Goal: Contribute content: Add original content to the website for others to see

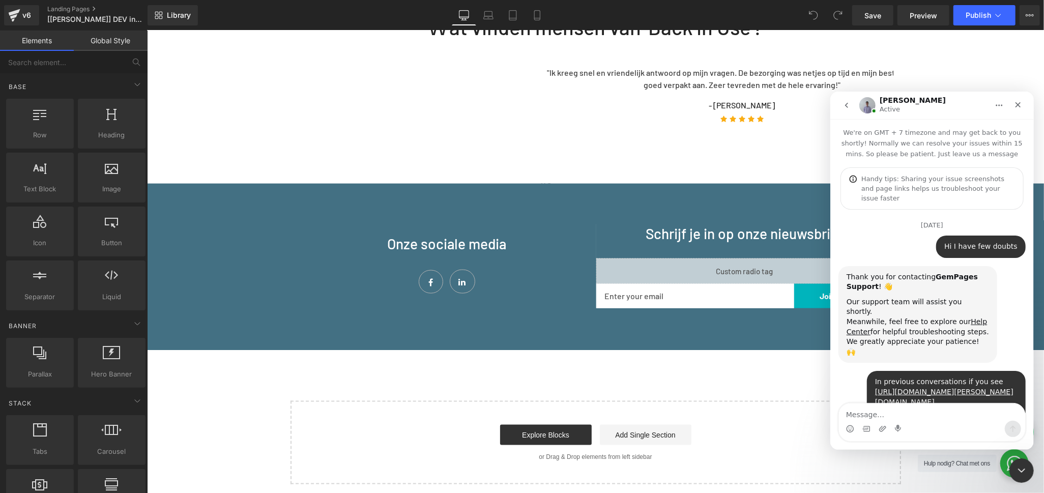
scroll to position [3430, 0]
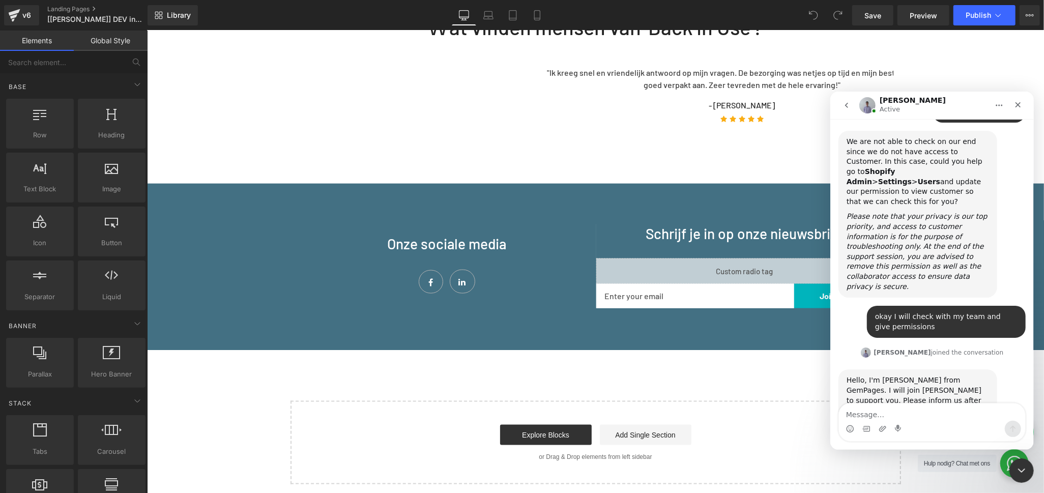
click at [891, 412] on textarea "Message…" at bounding box center [932, 411] width 186 height 17
type textarea "Hi"
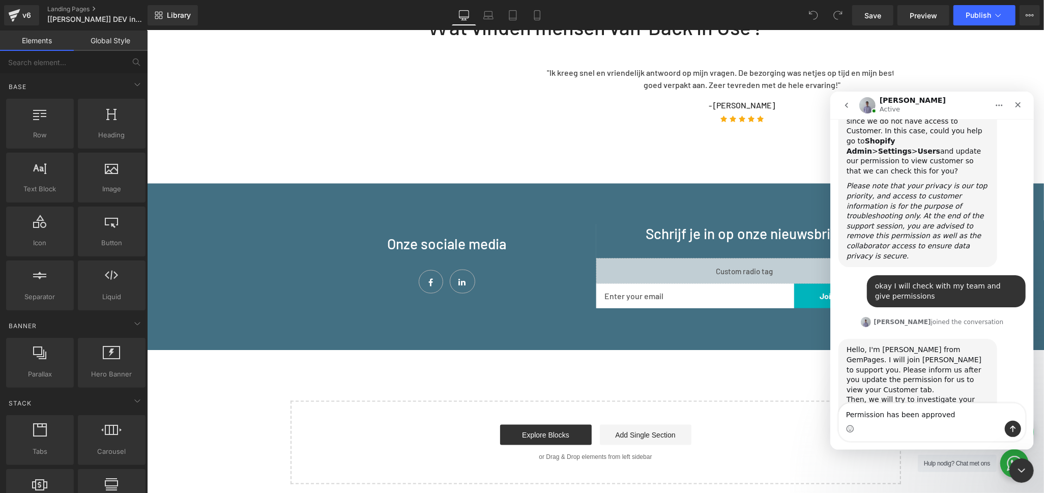
type textarea "Permission has been approved"
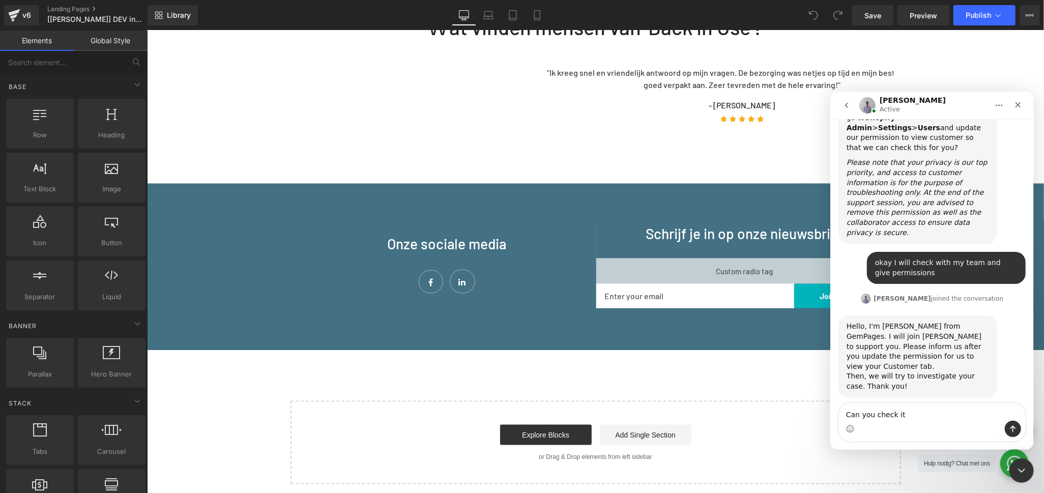
type textarea "Can you check it"
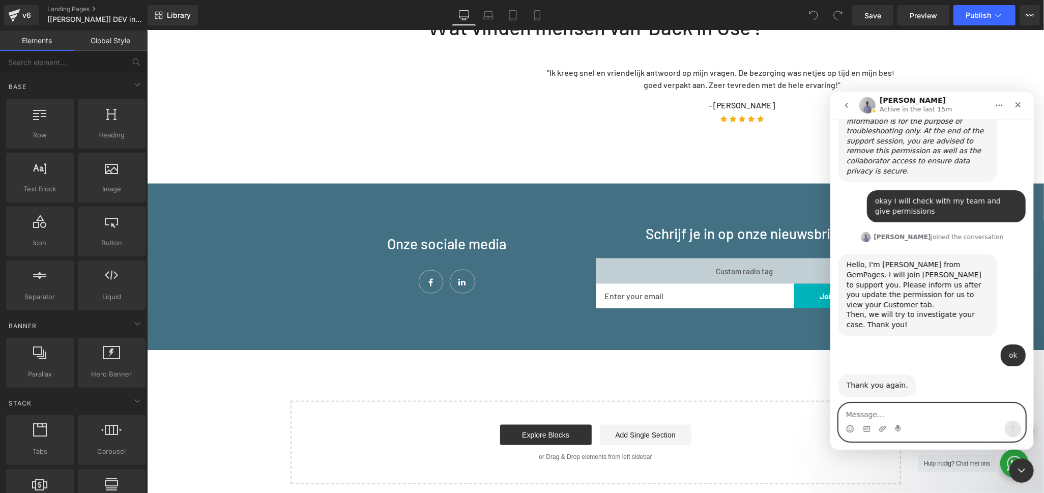
scroll to position [3557, 0]
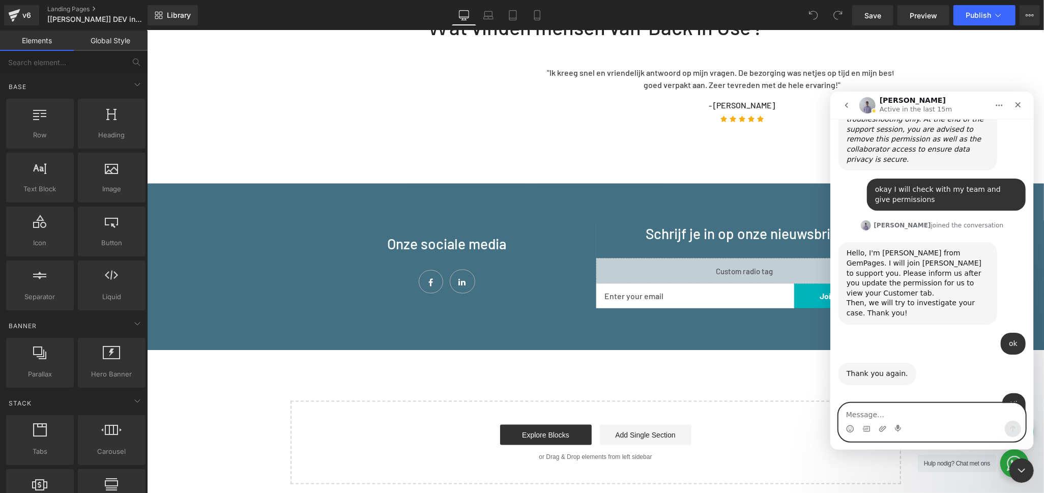
click at [919, 408] on textarea "Message…" at bounding box center [932, 411] width 186 height 17
type textarea "okay thanks"
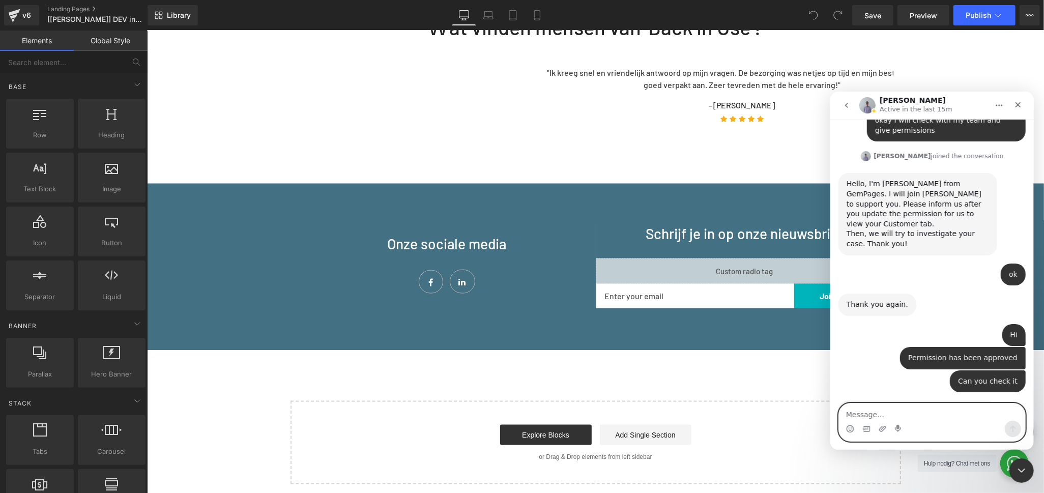
scroll to position [3617, 0]
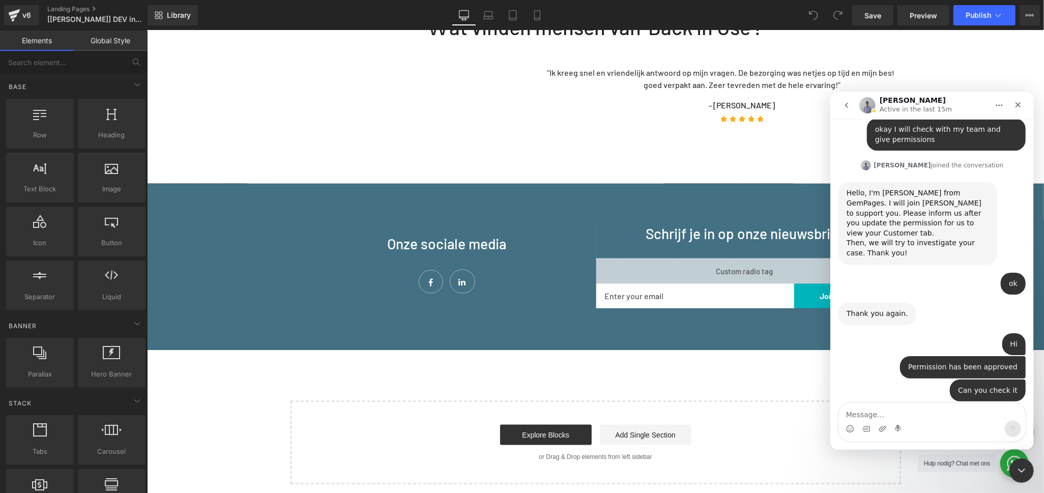
drag, startPoint x: 796, startPoint y: 115, endPoint x: 781, endPoint y: 109, distance: 16.0
click at [796, 116] on div at bounding box center [522, 231] width 1044 height 463
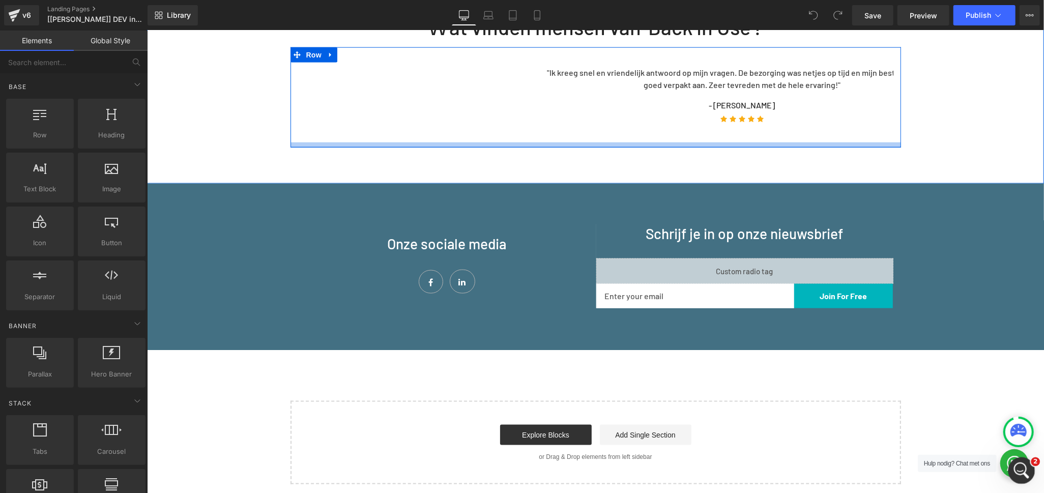
click at [1016, 469] on icon "Open Intercom Messenger" at bounding box center [1020, 469] width 17 height 17
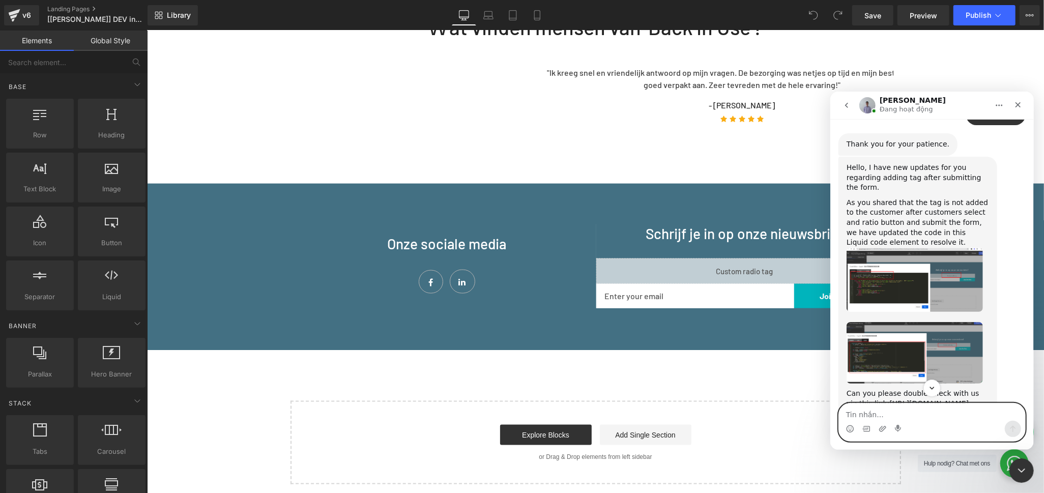
scroll to position [3973, 0]
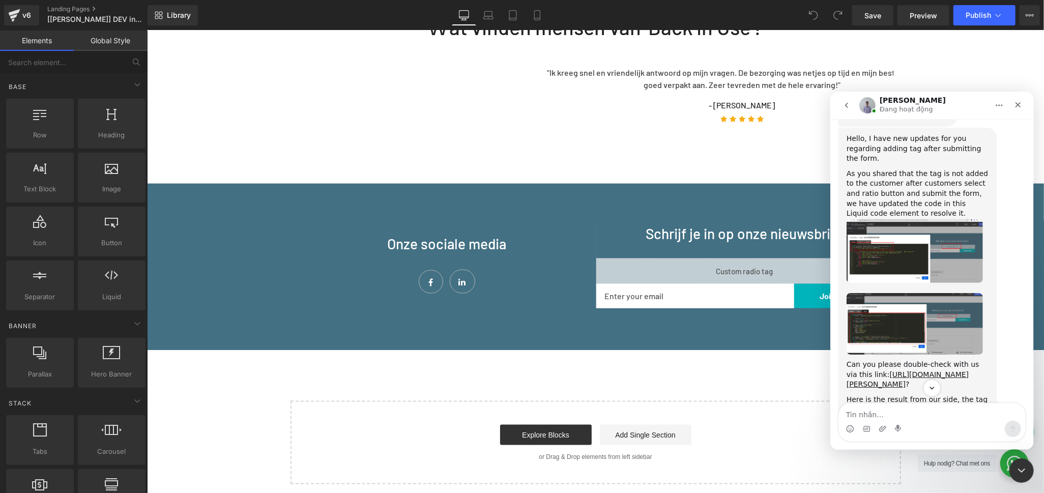
click at [958, 414] on img "Brad says…" at bounding box center [914, 445] width 136 height 63
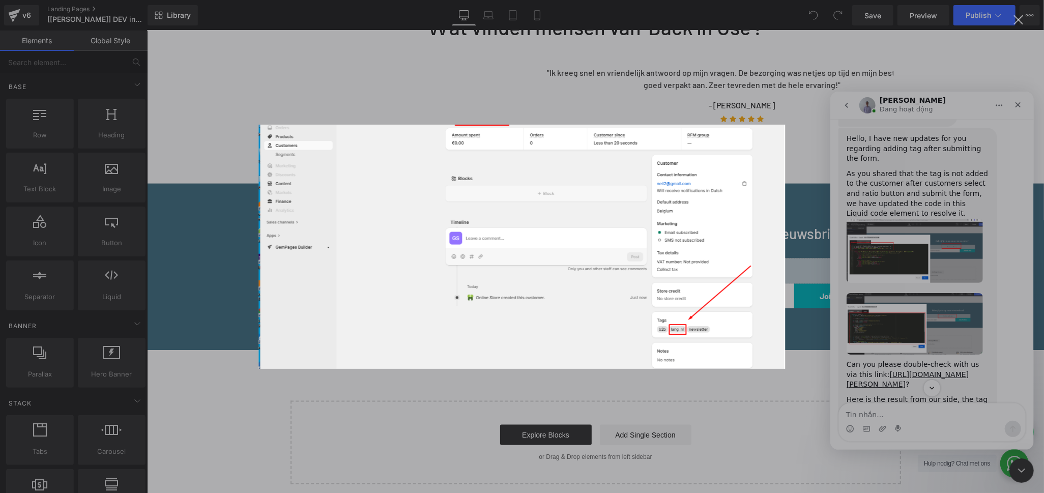
click at [957, 316] on div "Intercom messenger" at bounding box center [522, 246] width 1044 height 493
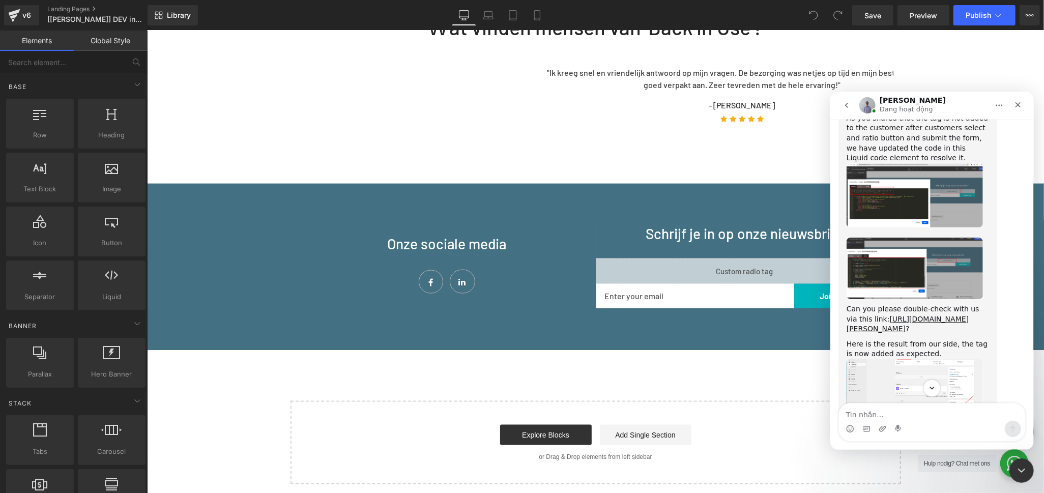
scroll to position [4029, 0]
click at [931, 456] on img "Brad says…" at bounding box center [914, 483] width 136 height 55
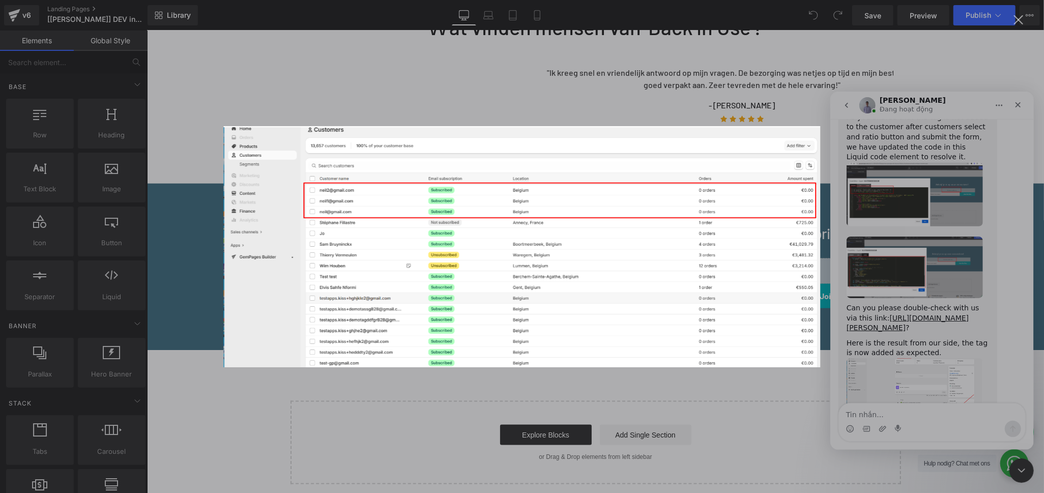
click at [899, 318] on div "Intercom messenger" at bounding box center [522, 246] width 1044 height 493
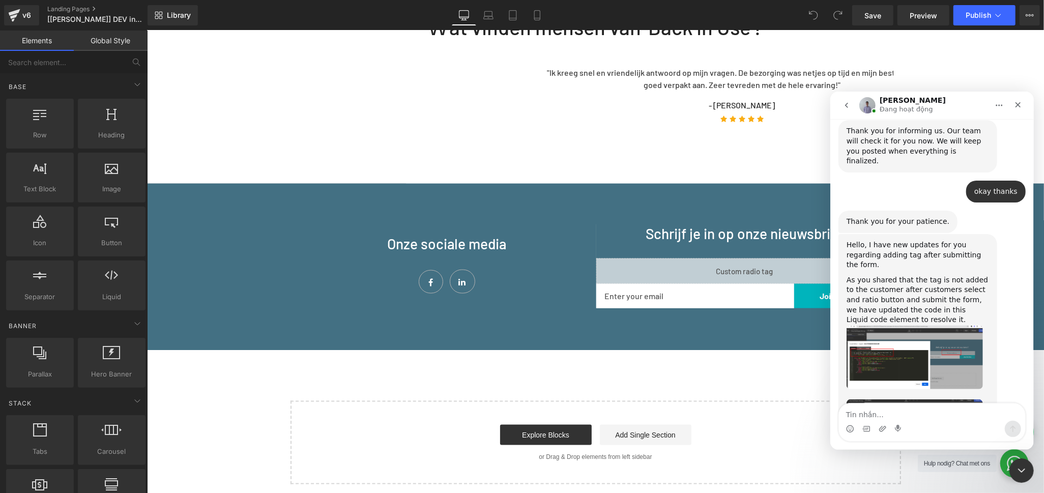
scroll to position [3860, 0]
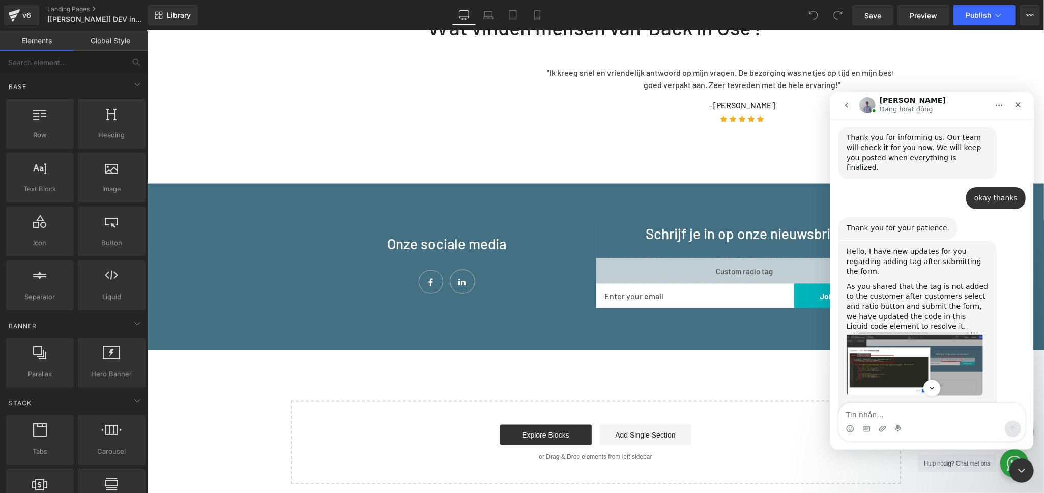
click at [918, 483] on link "[URL][DOMAIN_NAME][PERSON_NAME]" at bounding box center [907, 492] width 122 height 18
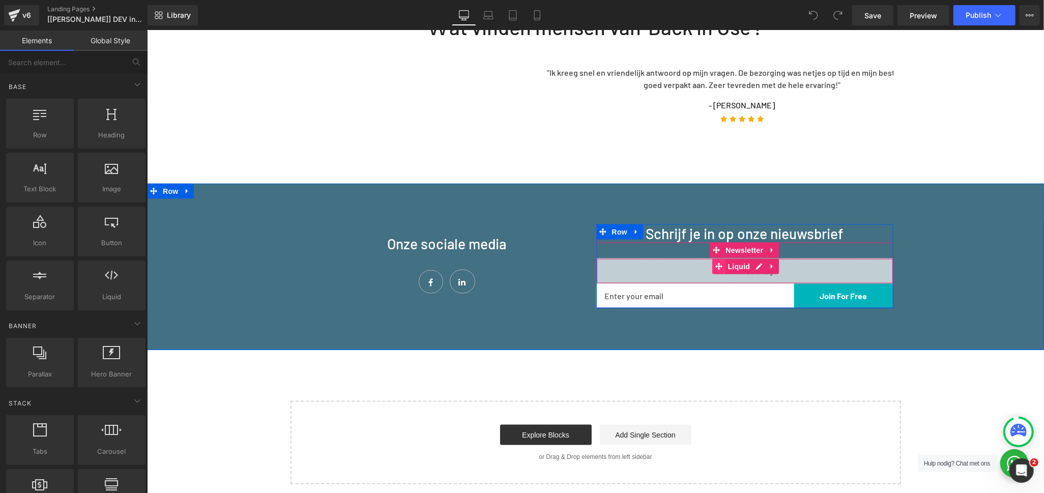
click at [712, 259] on span at bounding box center [718, 266] width 13 height 15
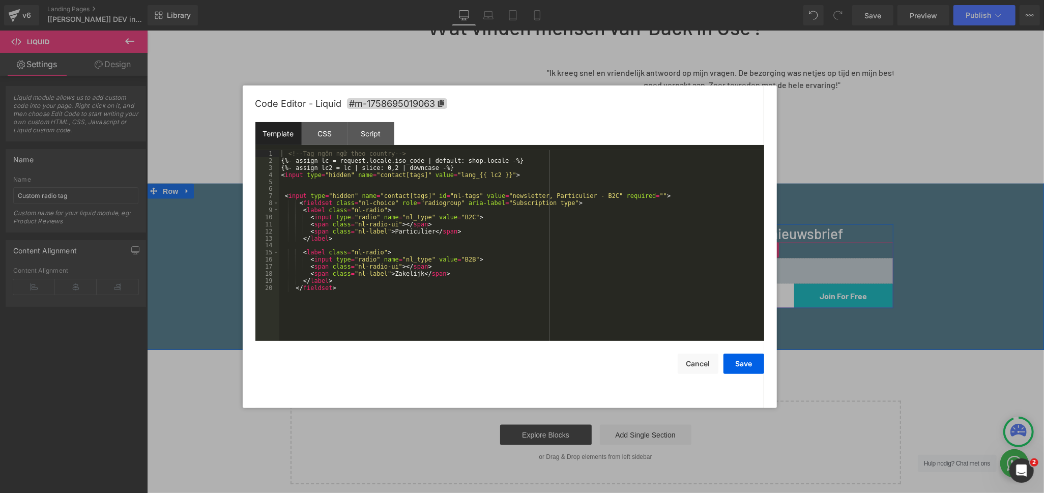
click at [755, 258] on div "Liquid" at bounding box center [744, 270] width 297 height 25
click at [385, 124] on div "Script" at bounding box center [371, 133] width 46 height 23
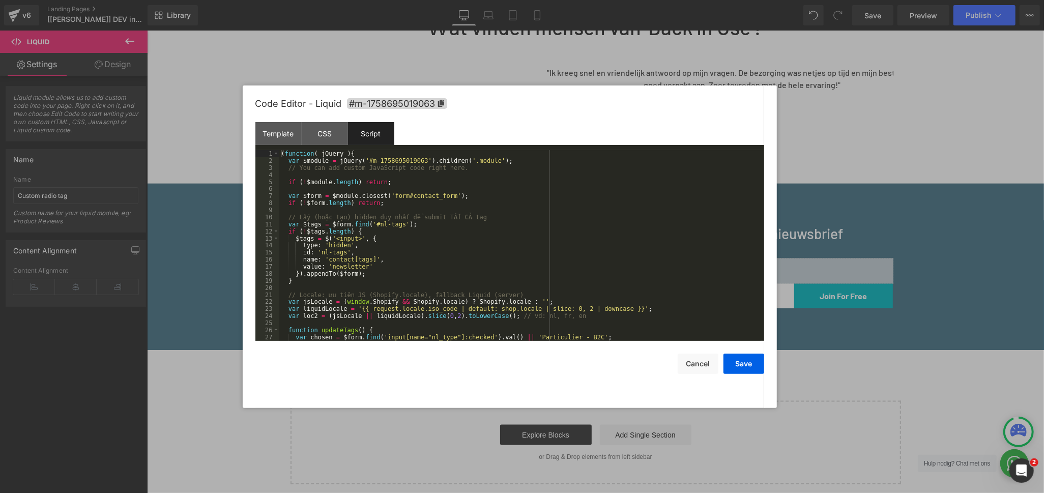
drag, startPoint x: 361, startPoint y: 266, endPoint x: 372, endPoint y: 258, distance: 13.5
click at [361, 266] on div "( function ( jQuery ) { var $module = jQuery ( '#m-1758695019063' ) . children …" at bounding box center [519, 252] width 481 height 205
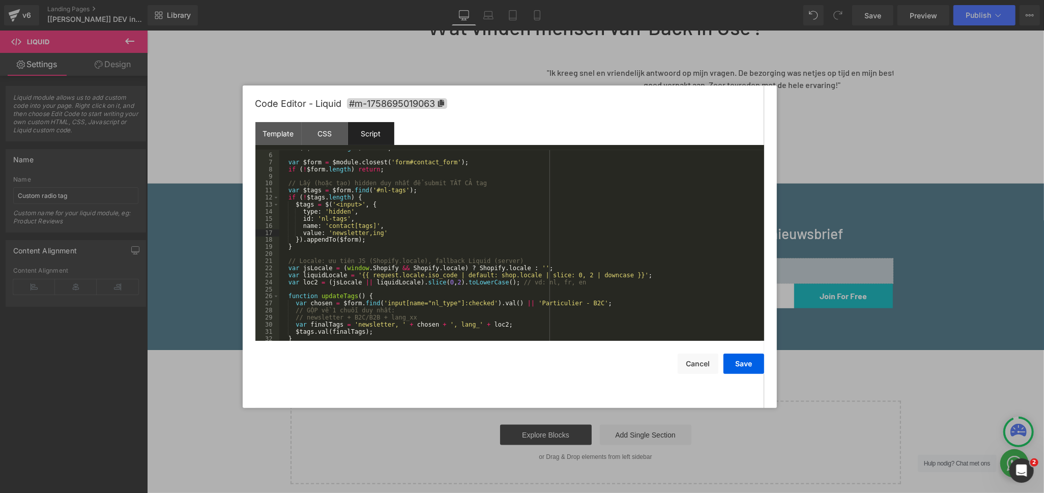
scroll to position [67, 0]
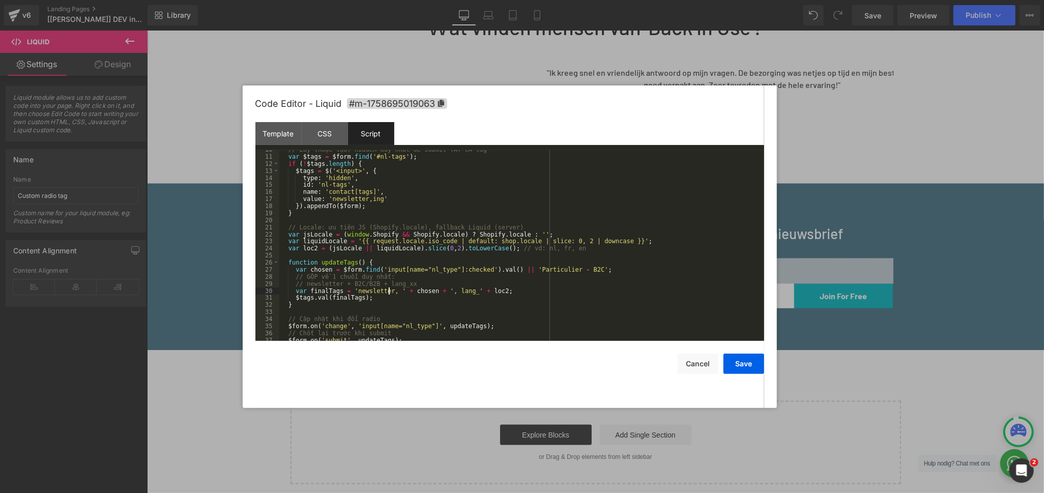
click at [390, 290] on div "// Lấy (hoặc tạo) hidden duy nhất để submit TẤT CẢ tag var $tags = $form . find…" at bounding box center [519, 248] width 481 height 205
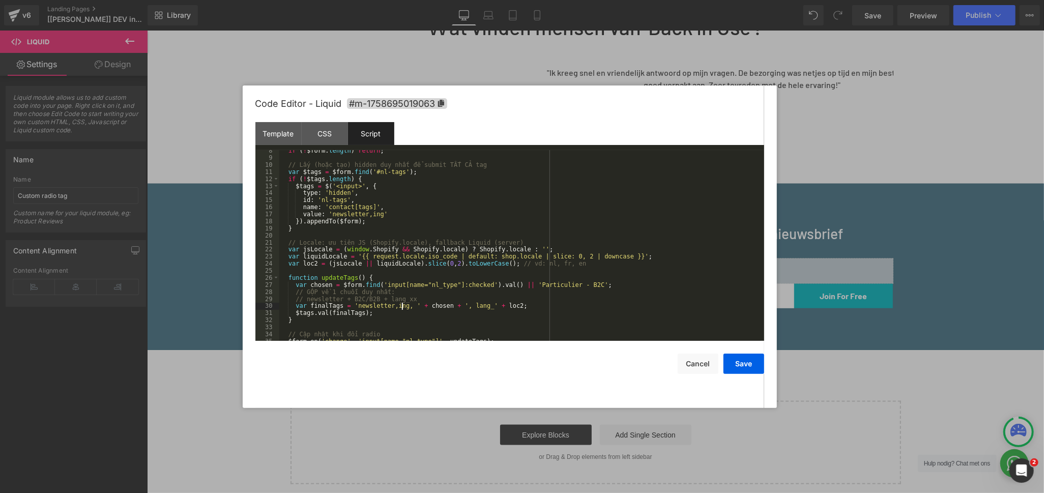
scroll to position [18, 0]
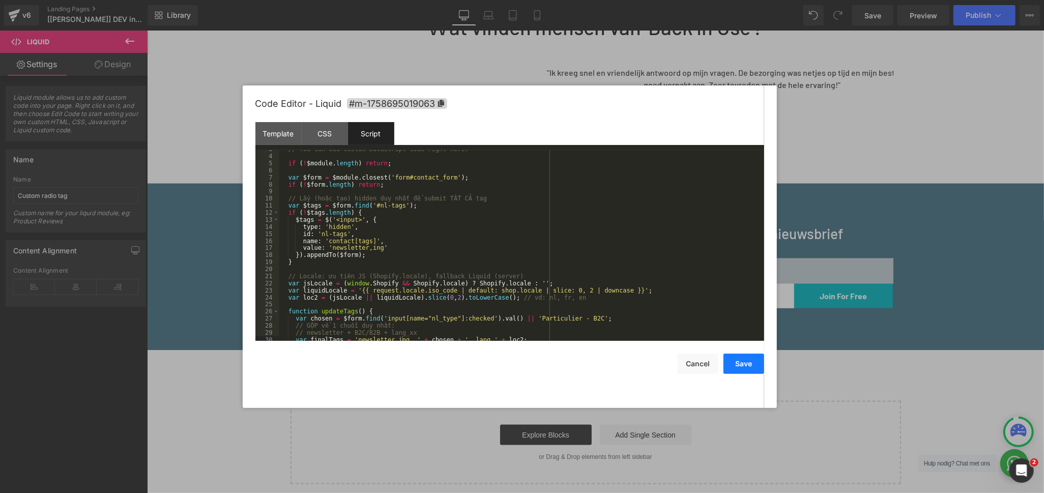
click at [749, 365] on button "Save" at bounding box center [744, 364] width 41 height 20
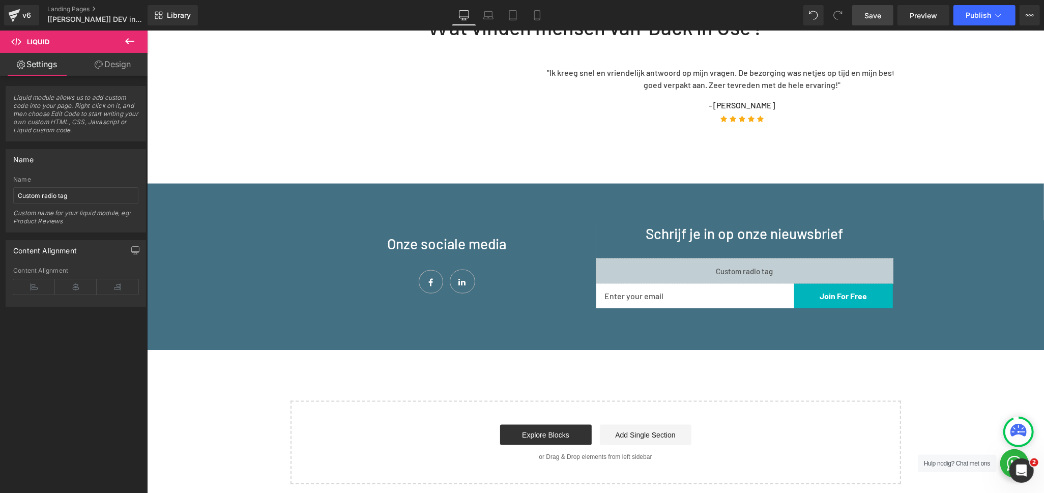
click at [868, 13] on span "Save" at bounding box center [873, 15] width 17 height 11
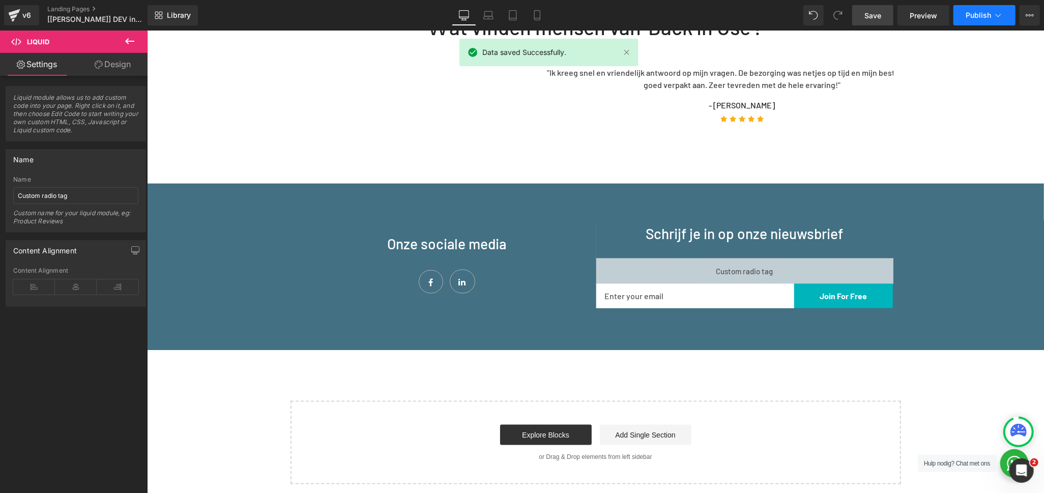
click at [979, 13] on span "Publish" at bounding box center [978, 15] width 25 height 8
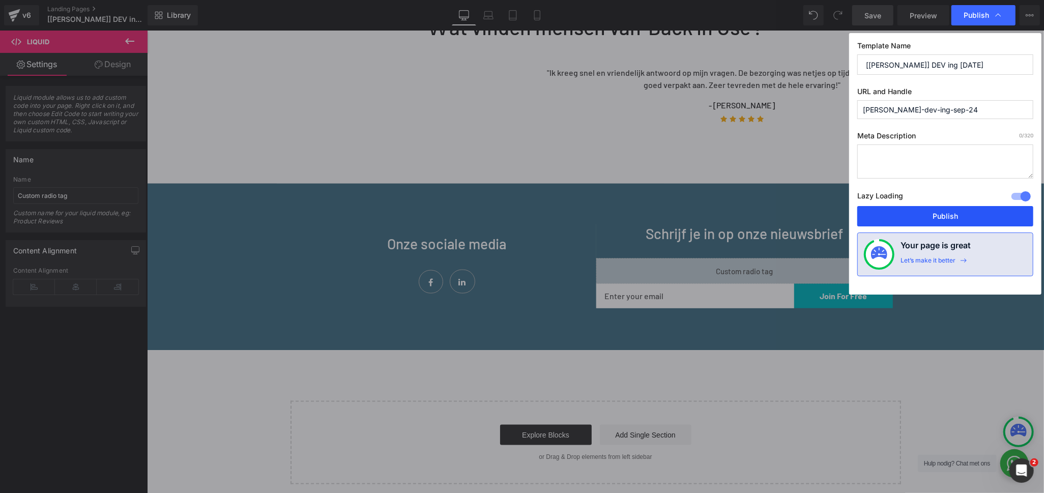
click at [913, 214] on button "Publish" at bounding box center [945, 216] width 176 height 20
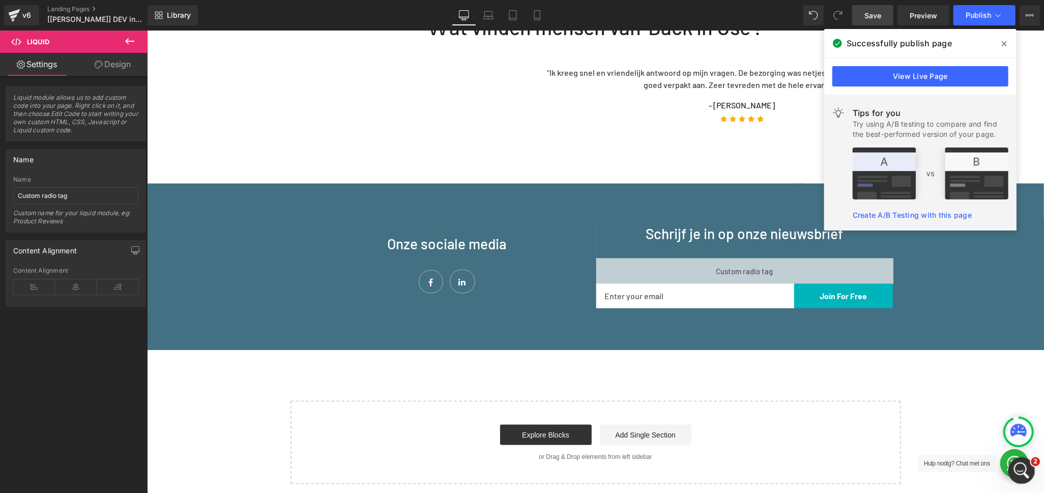
click at [1027, 467] on icon "Open Intercom Messenger" at bounding box center [1020, 469] width 17 height 17
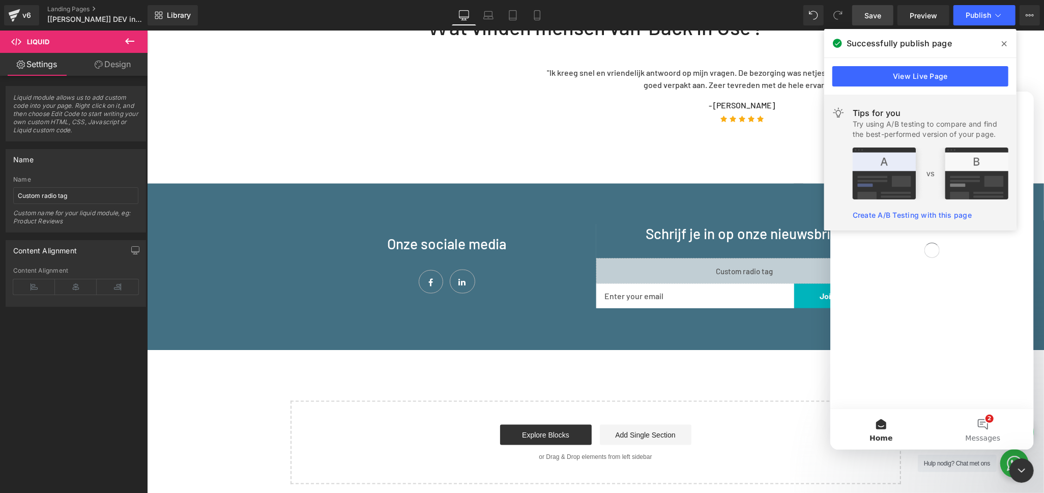
scroll to position [0, 0]
drag, startPoint x: 975, startPoint y: 429, endPoint x: 1832, endPoint y: 133, distance: 907.3
click at [975, 429] on button "2 Messages" at bounding box center [983, 429] width 102 height 41
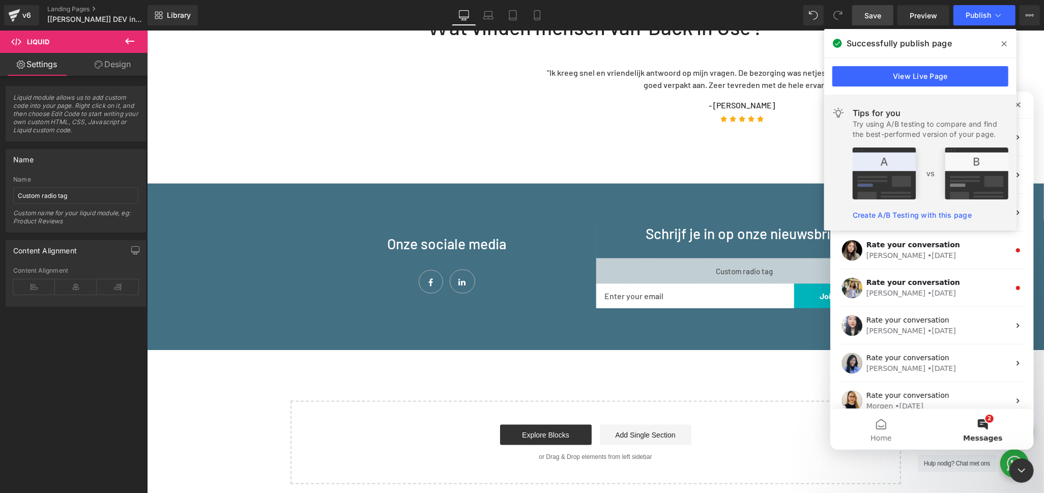
click at [1002, 42] on icon at bounding box center [1004, 43] width 5 height 5
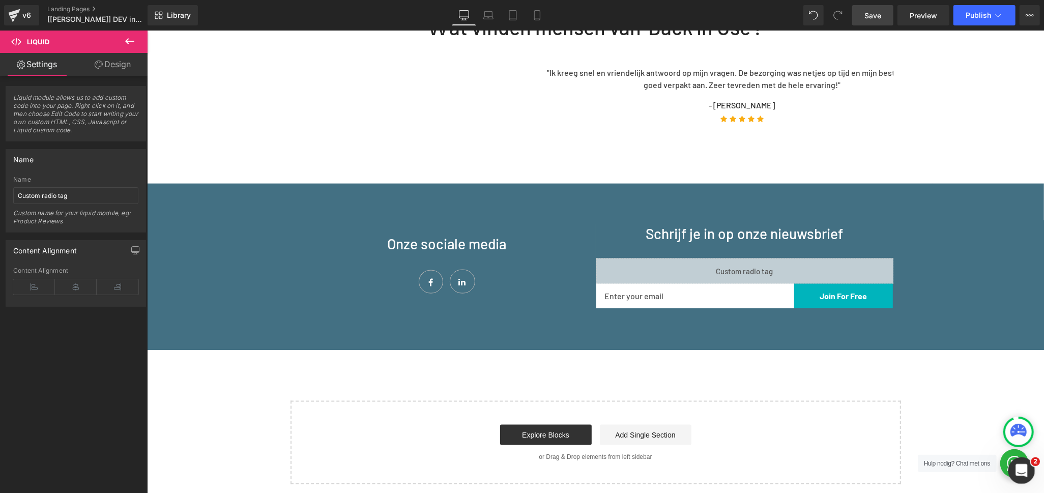
drag, startPoint x: 1016, startPoint y: 469, endPoint x: 1092, endPoint y: 777, distance: 317.2
click at [1014, 469] on icon "Open Intercom Messenger" at bounding box center [1020, 469] width 17 height 17
type textarea "thanks much"
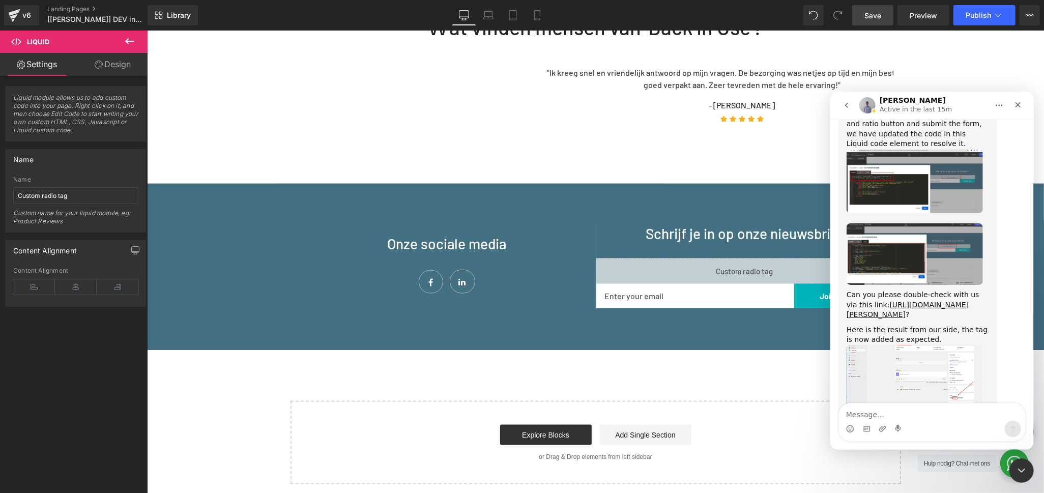
scroll to position [4100, 0]
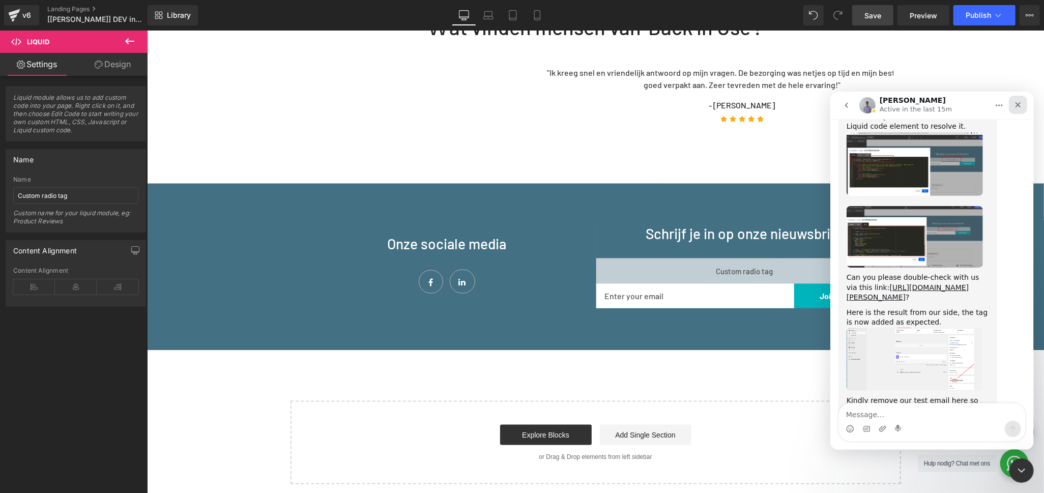
click at [1021, 108] on icon "Close" at bounding box center [1018, 104] width 8 height 8
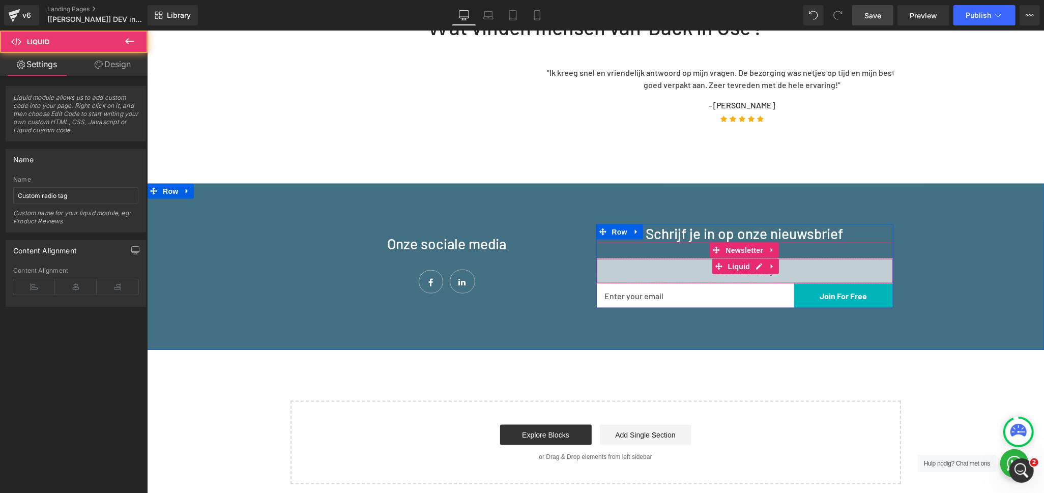
click at [683, 258] on div "Liquid" at bounding box center [744, 270] width 297 height 25
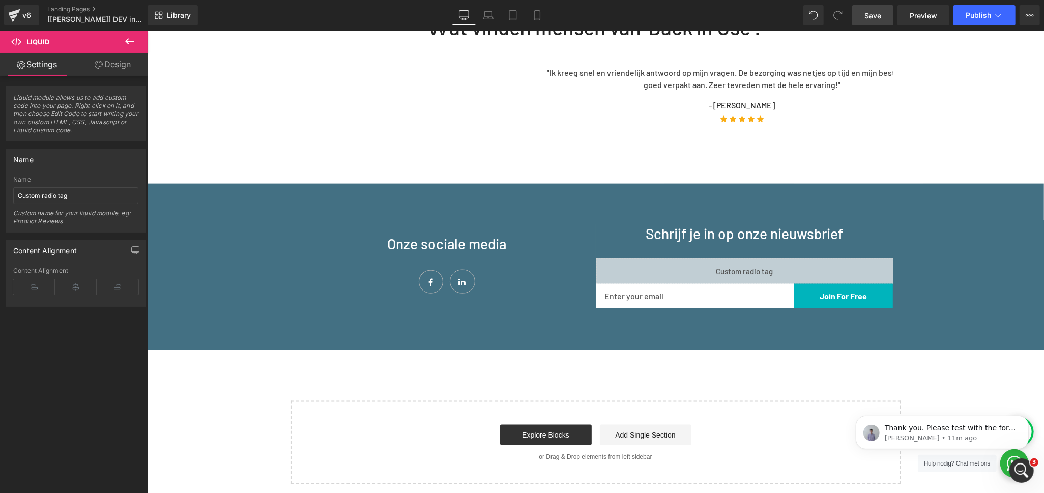
scroll to position [0, 0]
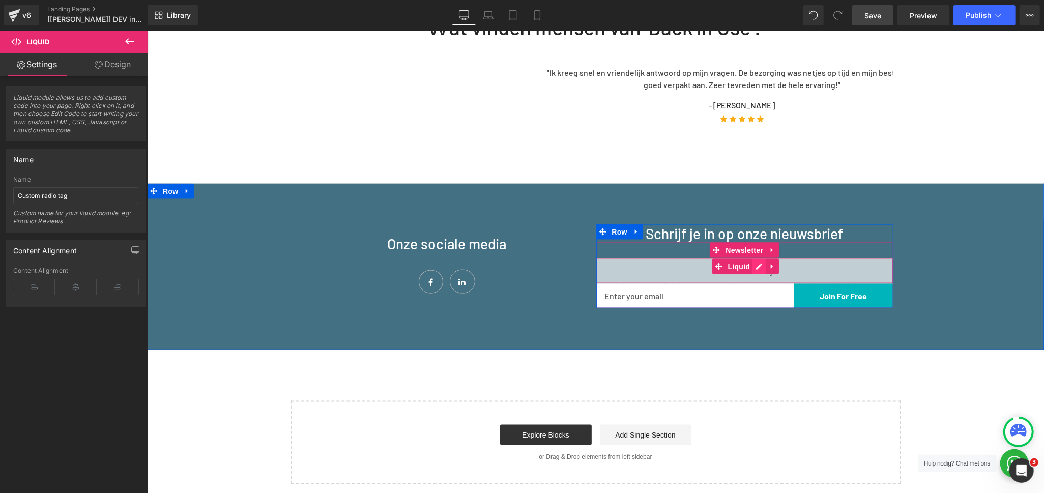
click at [751, 258] on div "Liquid" at bounding box center [744, 270] width 297 height 25
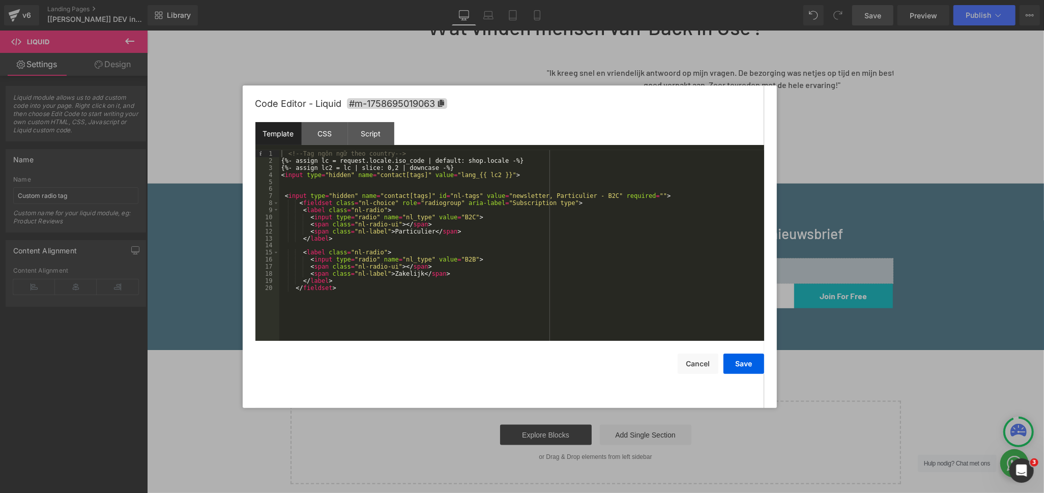
click at [464, 256] on div "<!-- Tag ngôn ngữ theo country --> {%- assign lc = request.locale.iso_code | de…" at bounding box center [521, 252] width 485 height 205
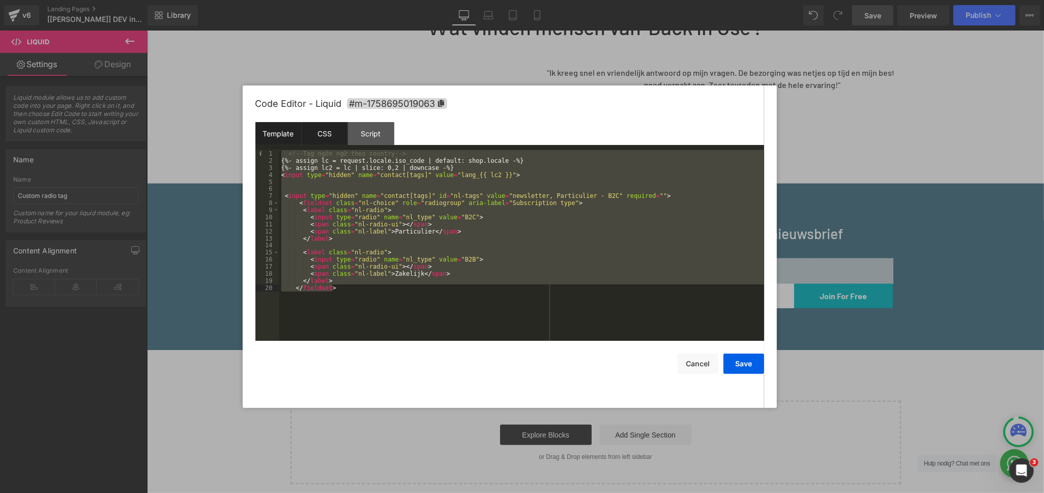
click at [329, 136] on div "CSS" at bounding box center [325, 133] width 46 height 23
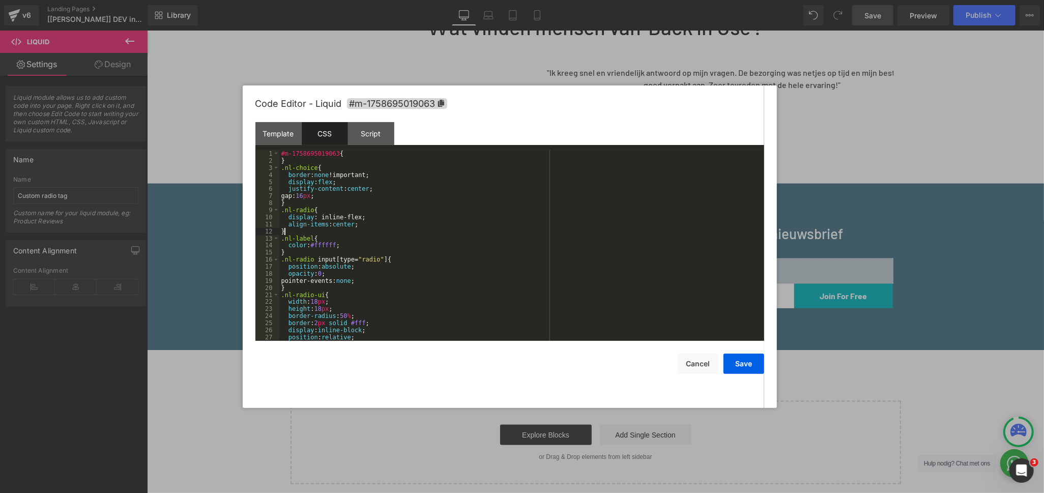
click at [402, 232] on div "#m-1758695019063 { } .nl-choice { border : none !important; display : flex ; ju…" at bounding box center [519, 252] width 481 height 205
click at [435, 180] on div "#m-1758695019063 { } .nl-choice { border : none !important; display : flex ; ju…" at bounding box center [519, 252] width 481 height 205
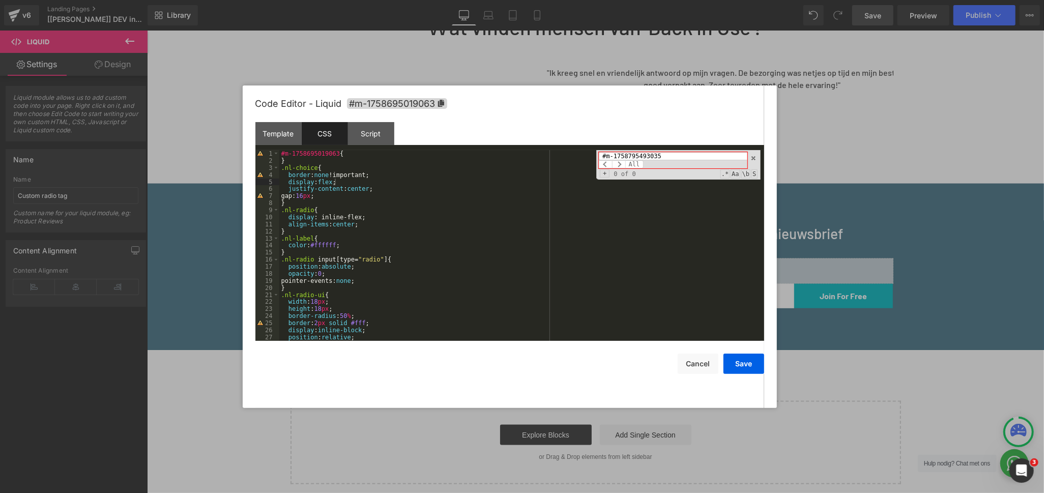
type input "#m-1758795493035"
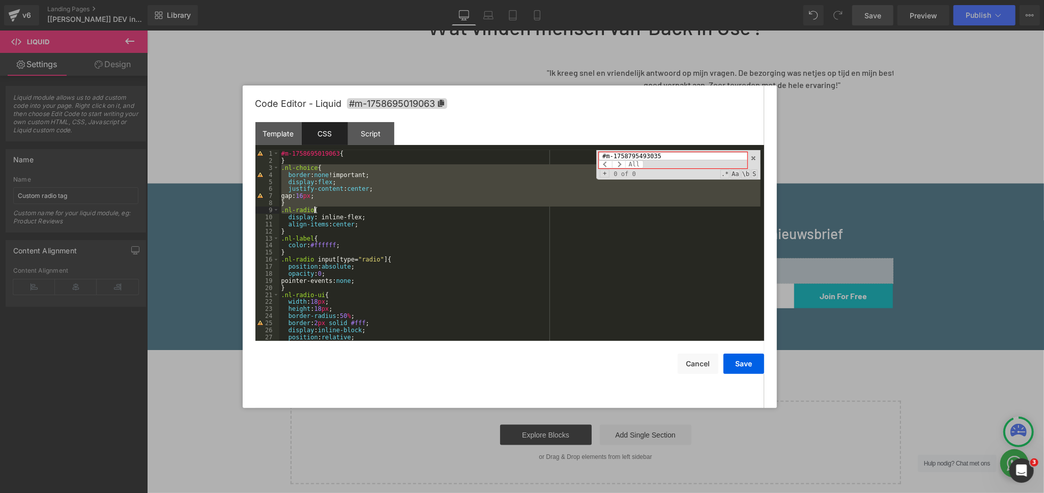
scroll to position [134, 0]
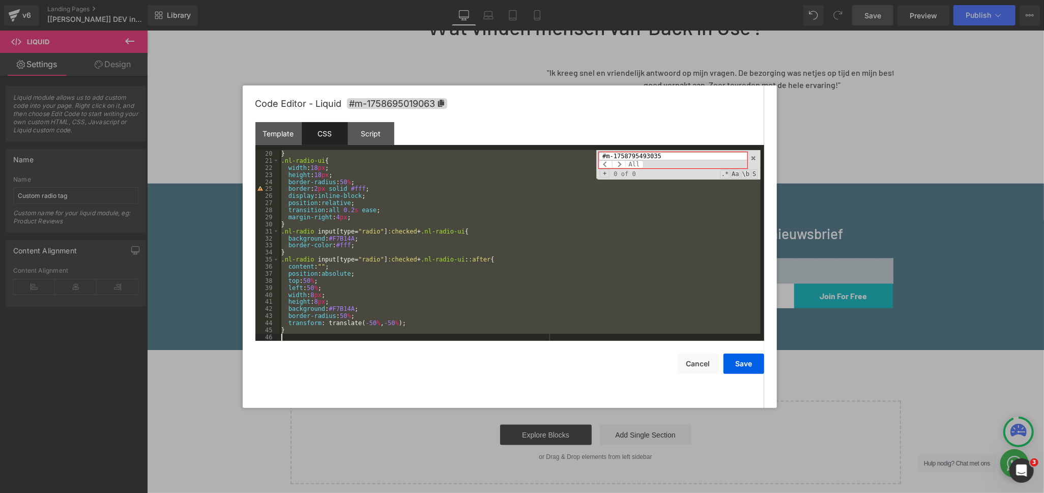
drag, startPoint x: 281, startPoint y: 167, endPoint x: 183, endPoint y: 31, distance: 167.8
click at [433, 345] on div "Code Editor - Liquid #m-1758695019063 Template CSS Script Data 1 2 3 4 5 6 7 8 …" at bounding box center [509, 246] width 509 height 323
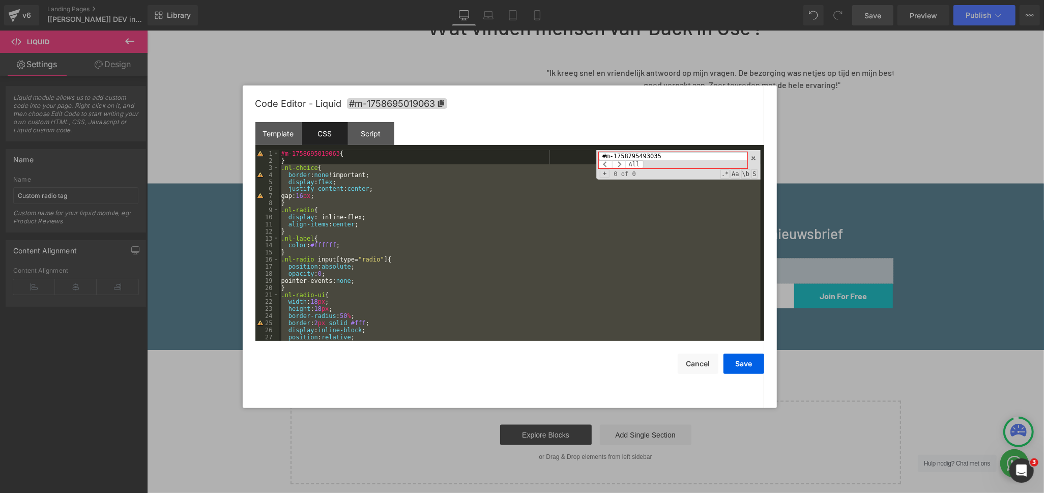
click at [414, 230] on div "#m-1758695019063 { } .nl-choice { border : none !important; display : flex ; ju…" at bounding box center [519, 245] width 481 height 191
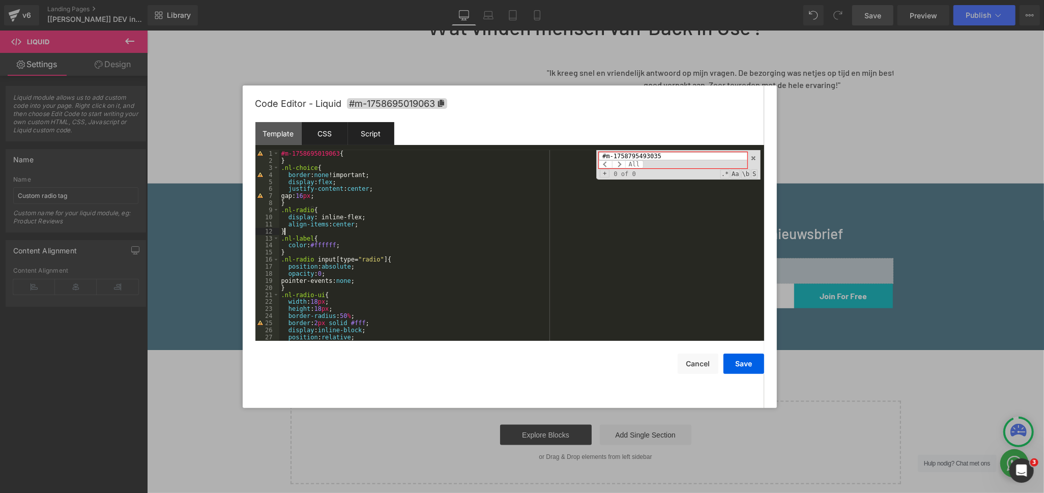
click at [369, 130] on div "Script" at bounding box center [371, 133] width 46 height 23
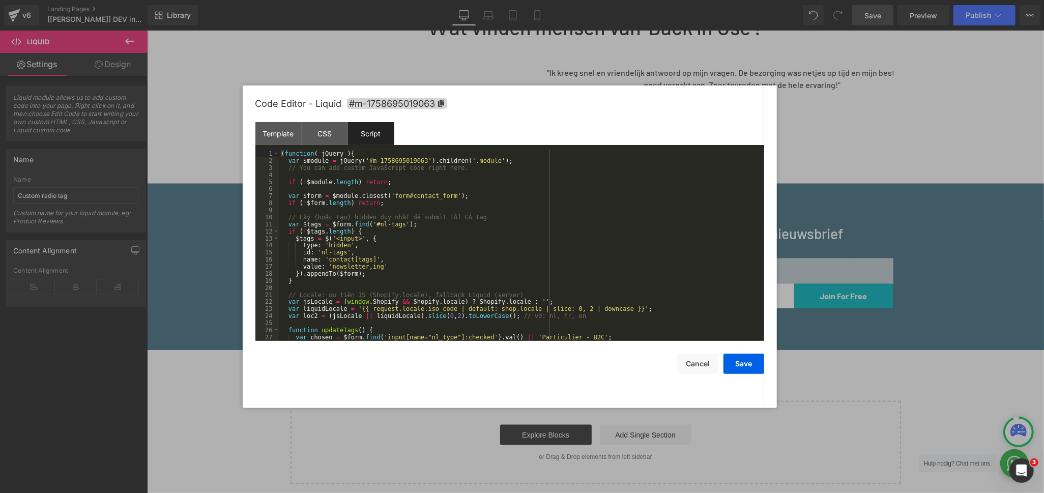
click at [586, 207] on div "( function ( jQuery ) { var $module = jQuery ( '#m-1758695019063' ) . children …" at bounding box center [519, 252] width 481 height 205
click at [450, 220] on div "( function ( jQuery ) { var $module = jQuery ( '#m-1758695019063' ) . children …" at bounding box center [519, 252] width 481 height 205
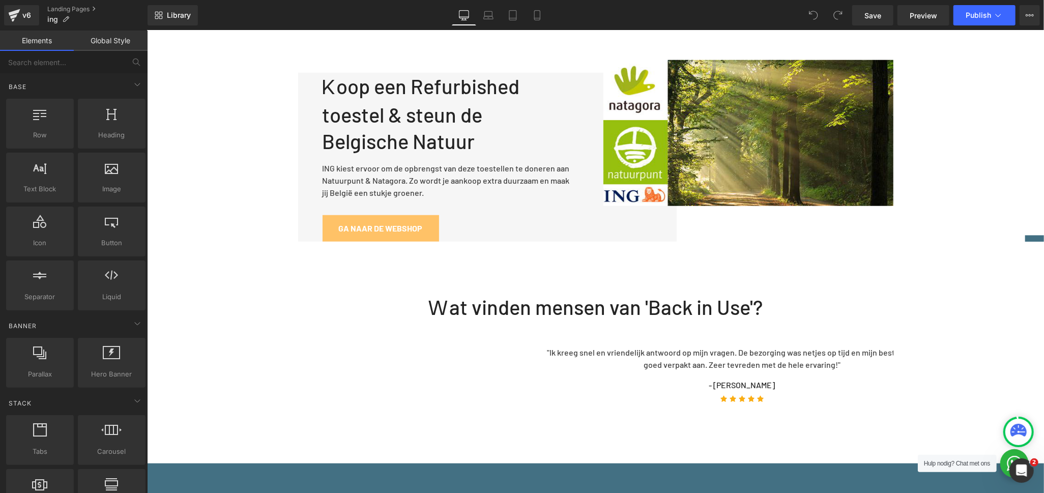
scroll to position [791, 0]
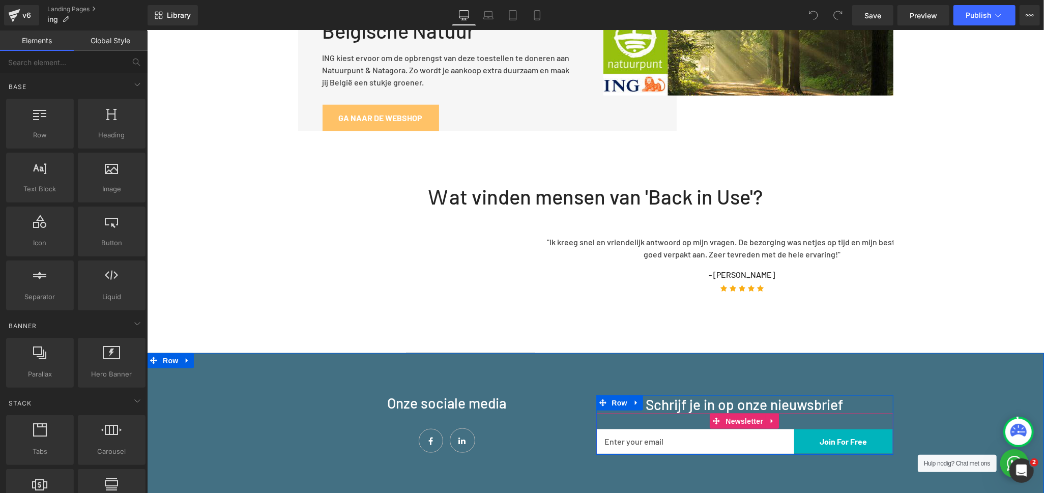
click at [619, 413] on div "Email Field Join For Free Submit Button Row Newsletter" at bounding box center [744, 433] width 297 height 41
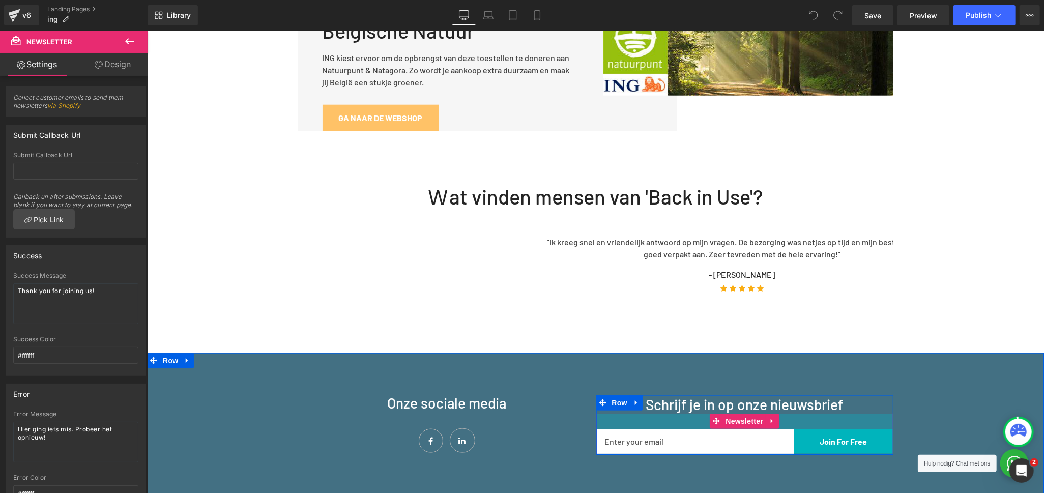
click at [650, 413] on div "31px" at bounding box center [744, 421] width 297 height 16
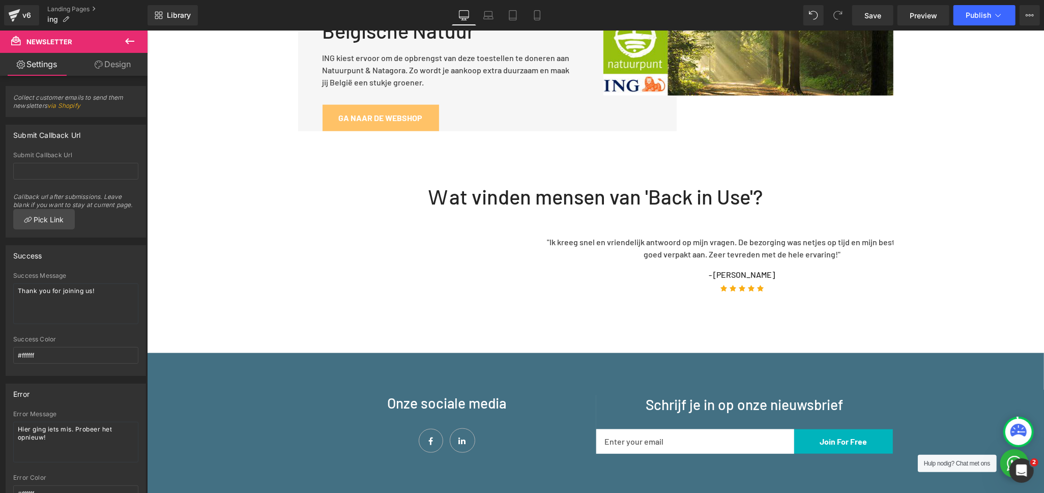
click at [125, 42] on icon at bounding box center [130, 41] width 12 height 12
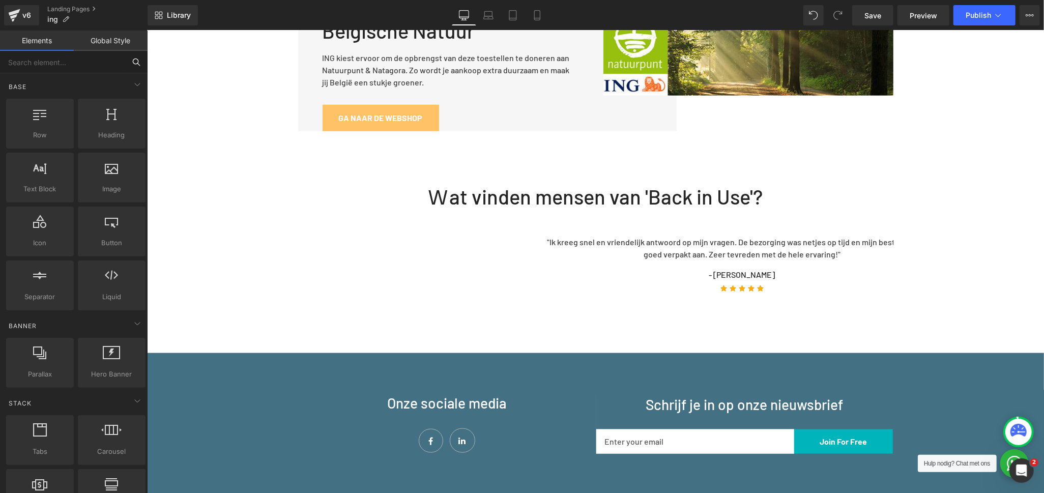
click at [91, 63] on input "text" at bounding box center [62, 62] width 125 height 22
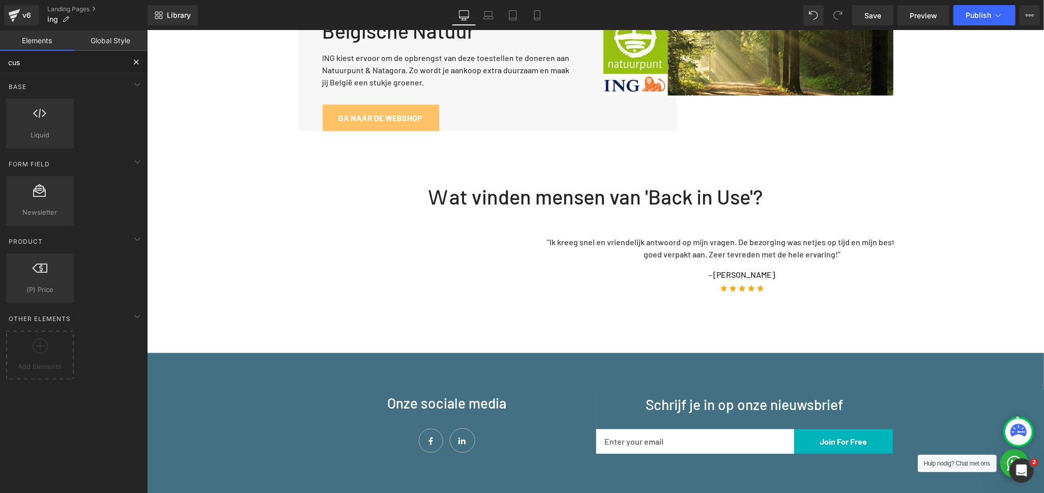
type input "cust"
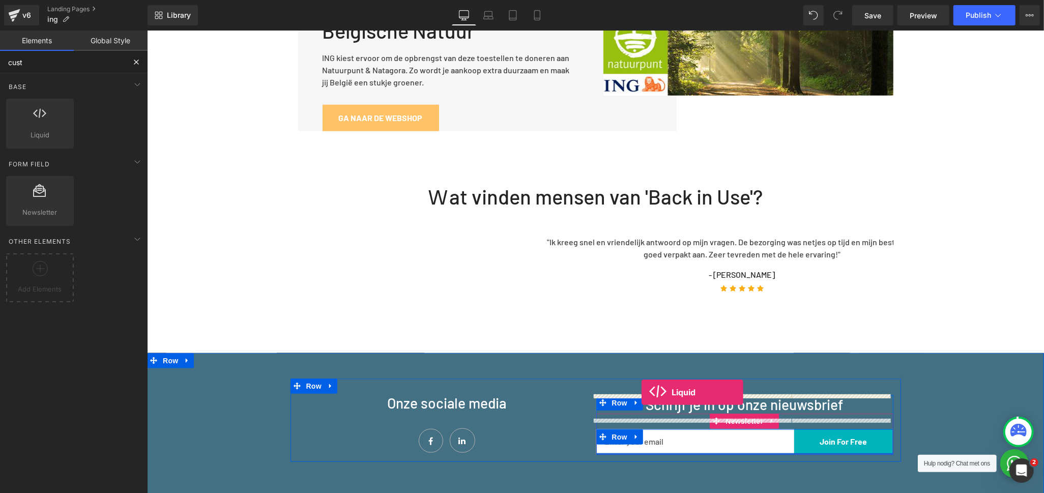
drag, startPoint x: 186, startPoint y: 154, endPoint x: 641, endPoint y: 392, distance: 514.0
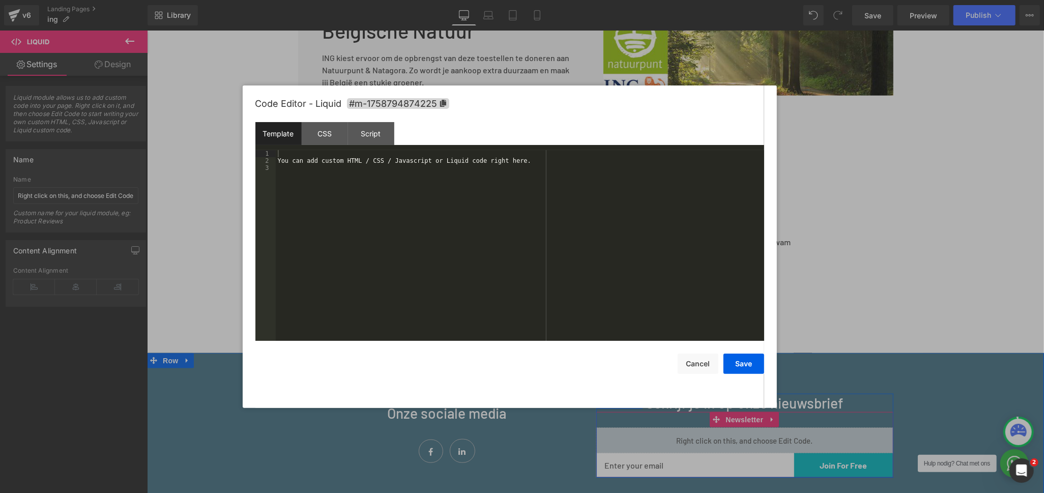
click at [753, 433] on icon at bounding box center [756, 436] width 6 height 6
click at [708, 359] on button "Cancel" at bounding box center [698, 364] width 41 height 20
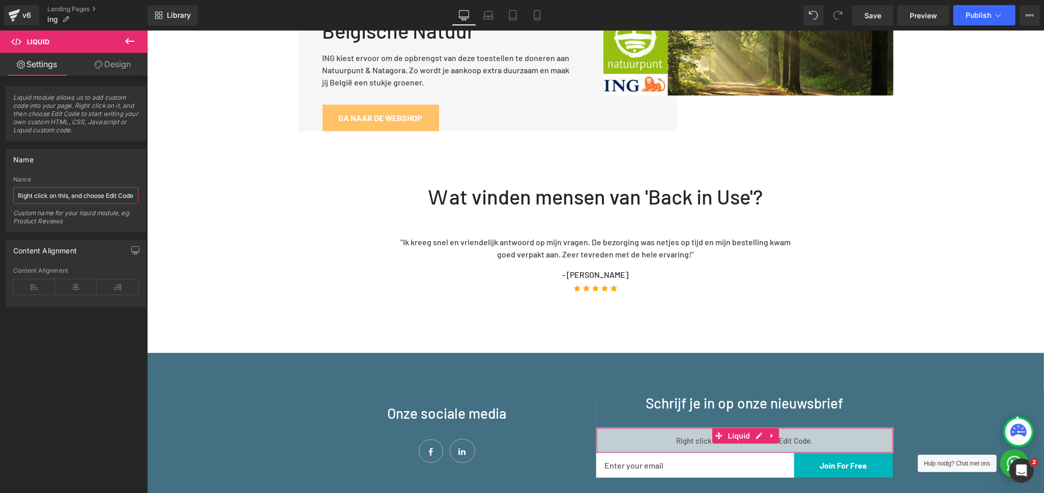
click at [98, 193] on input "Right click on this, and choose Edit Code." at bounding box center [75, 195] width 125 height 17
type input "Custom Radio Bu"
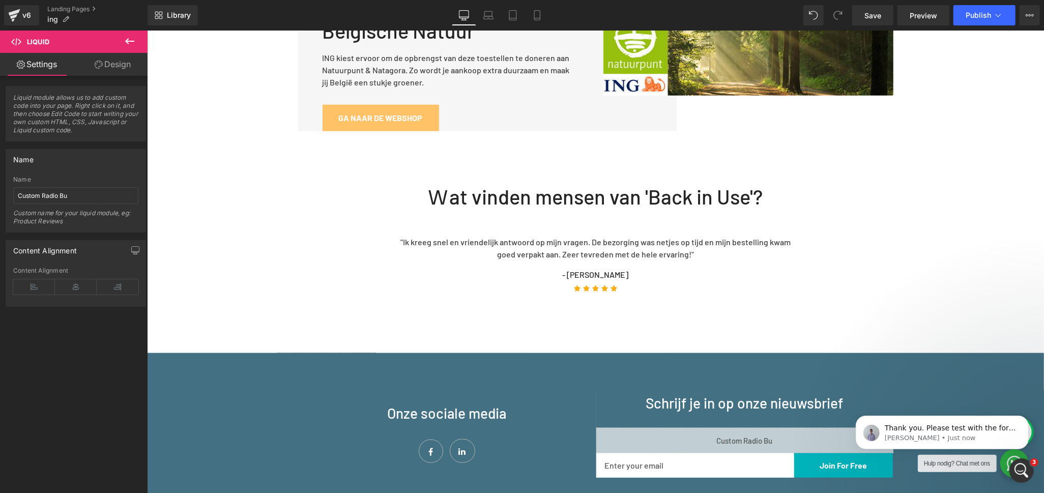
scroll to position [0, 0]
click at [232, 179] on div "Wat vinden mensen van 'Back in Use'? Heading Row "Ik kreeg snel en vriendelijk …" at bounding box center [595, 241] width 897 height 149
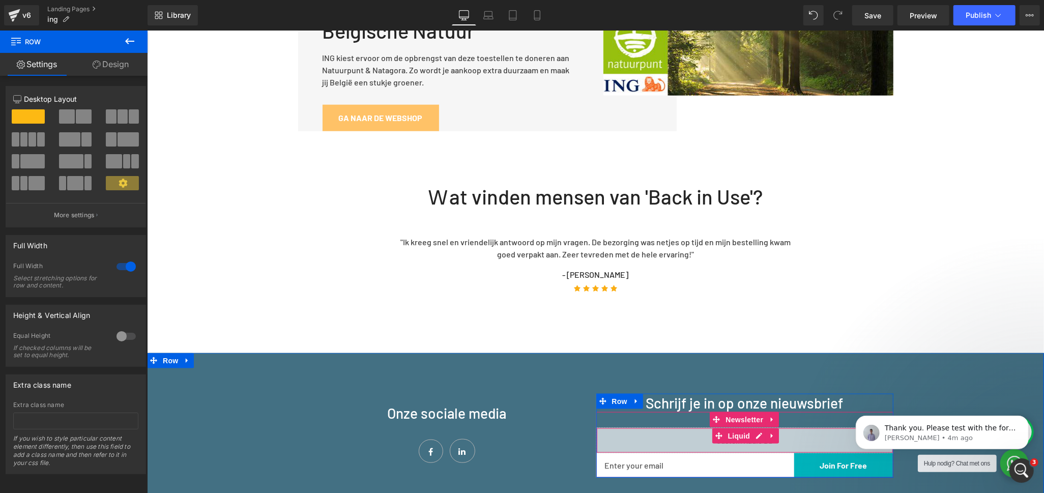
click at [647, 427] on div "Liquid" at bounding box center [744, 439] width 297 height 25
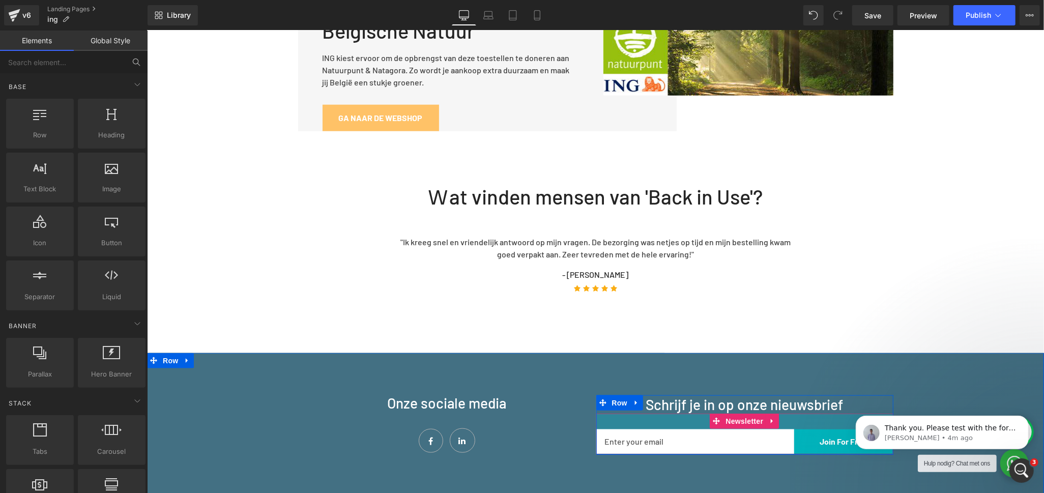
click at [669, 413] on div "31px" at bounding box center [744, 421] width 297 height 16
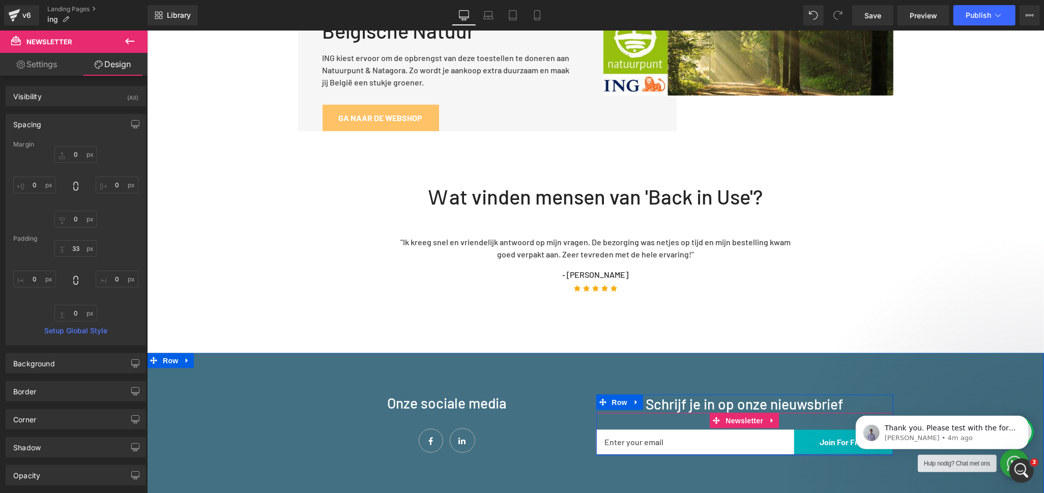
click at [601, 413] on div "33px" at bounding box center [744, 421] width 297 height 17
click at [126, 39] on icon at bounding box center [130, 41] width 12 height 12
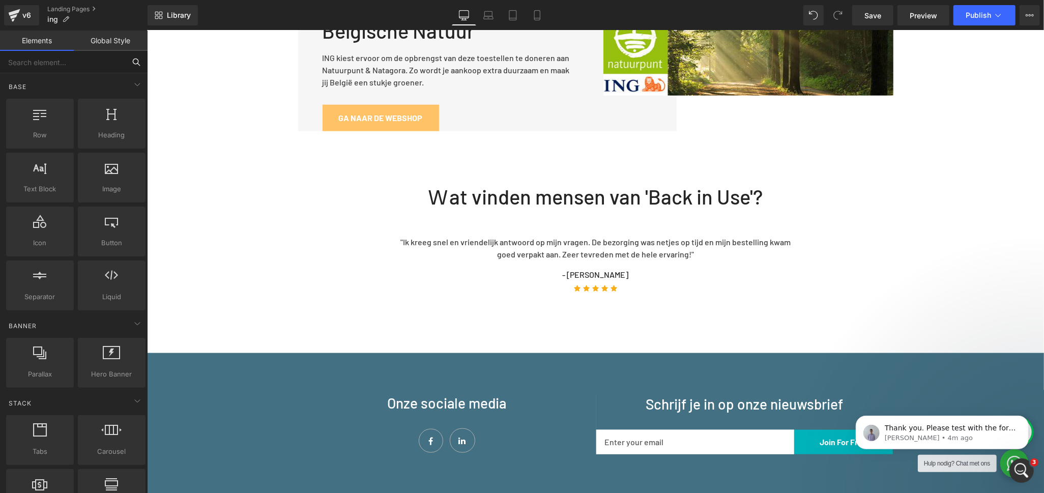
click at [65, 60] on input "text" at bounding box center [62, 62] width 125 height 22
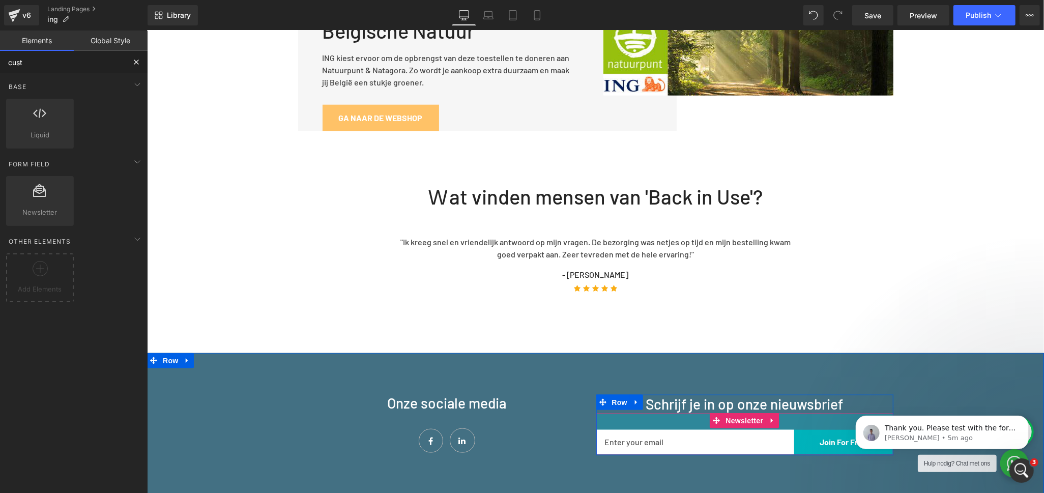
type input "cust"
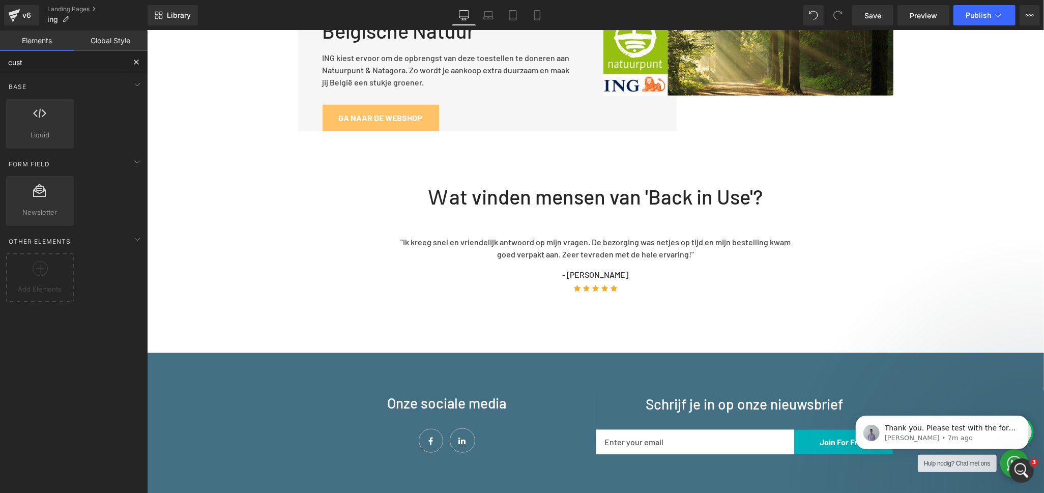
drag, startPoint x: 54, startPoint y: 60, endPoint x: -24, endPoint y: 52, distance: 78.7
click at [0, 52] on html "Liquid You are previewing how the will restyle your page. You can not edit Elem…" at bounding box center [522, 246] width 1044 height 493
type input "liquid"
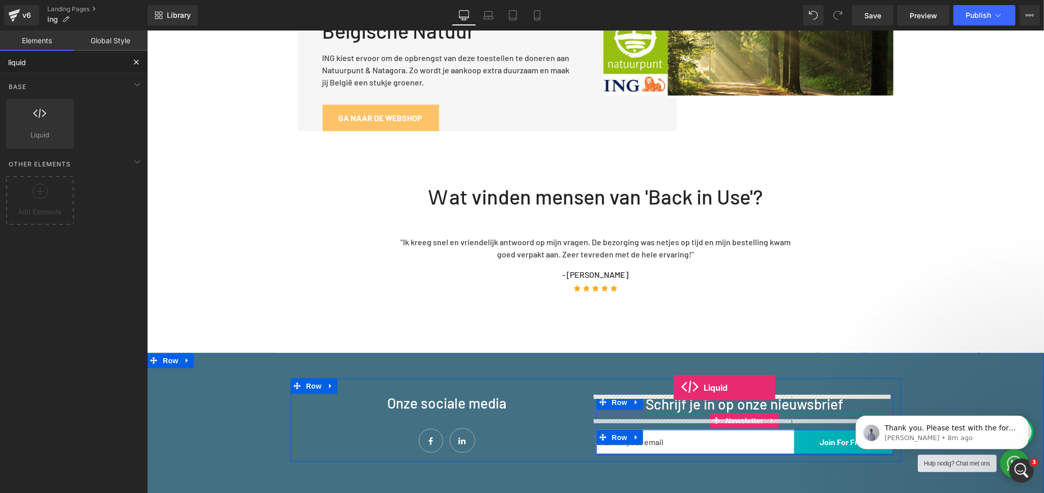
drag, startPoint x: 180, startPoint y: 155, endPoint x: 673, endPoint y: 387, distance: 545.4
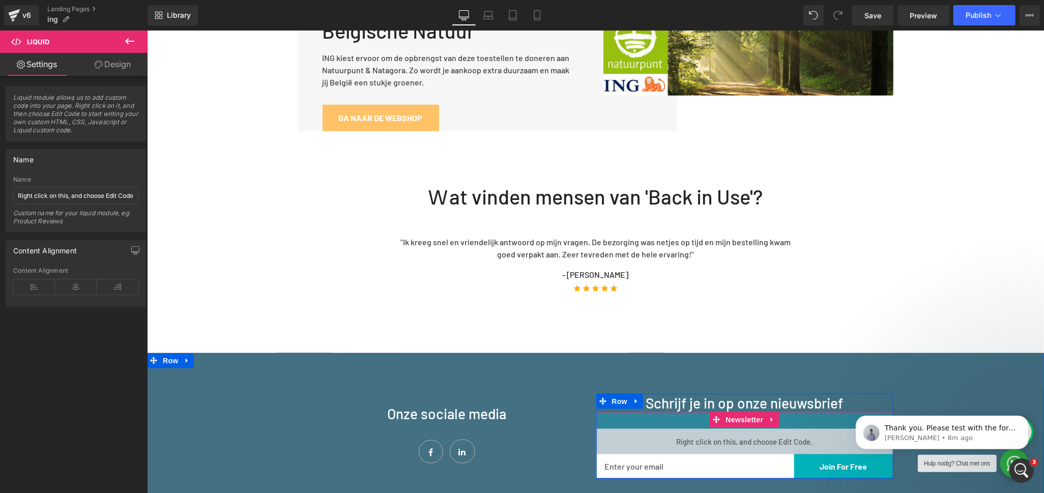
click at [667, 412] on div "33px" at bounding box center [744, 420] width 297 height 17
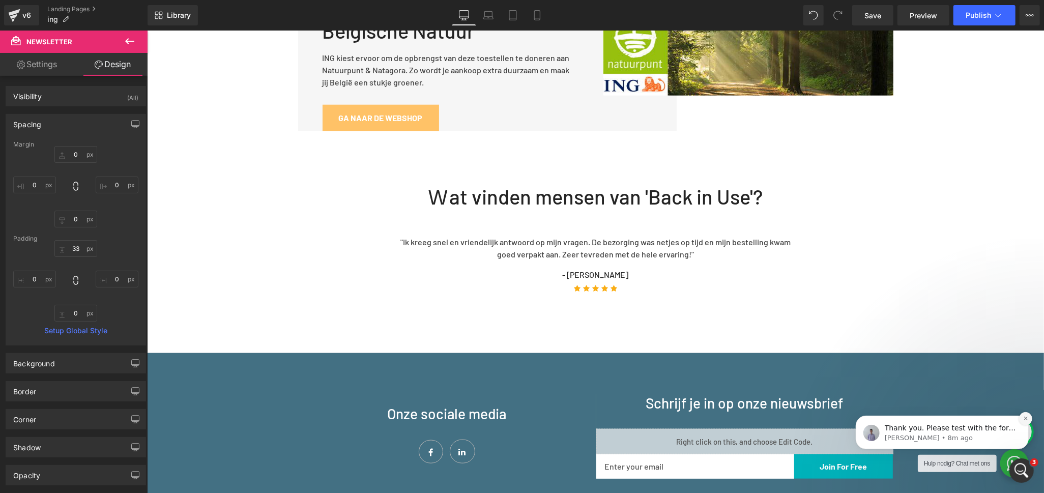
click at [1021, 421] on button "Dismiss notification" at bounding box center [1025, 418] width 13 height 13
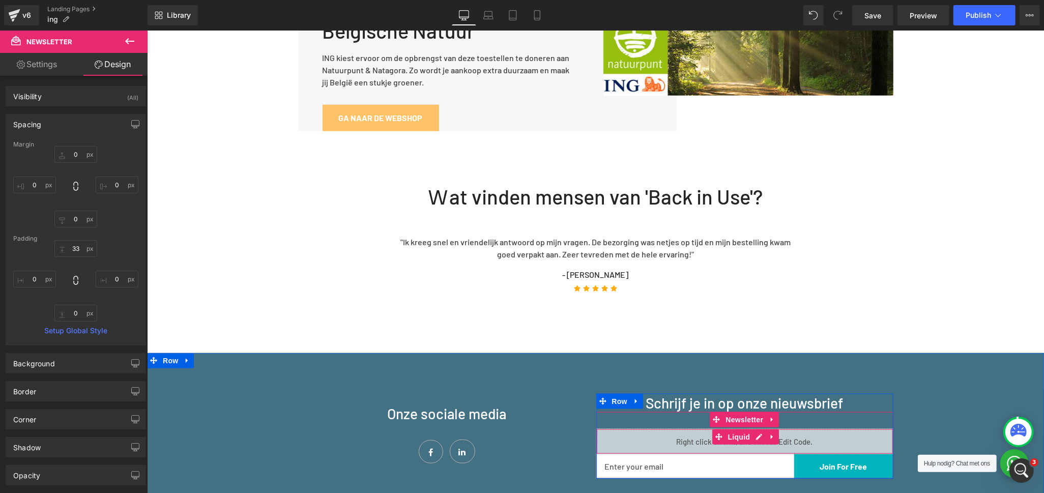
click at [657, 428] on div "Liquid" at bounding box center [744, 440] width 297 height 25
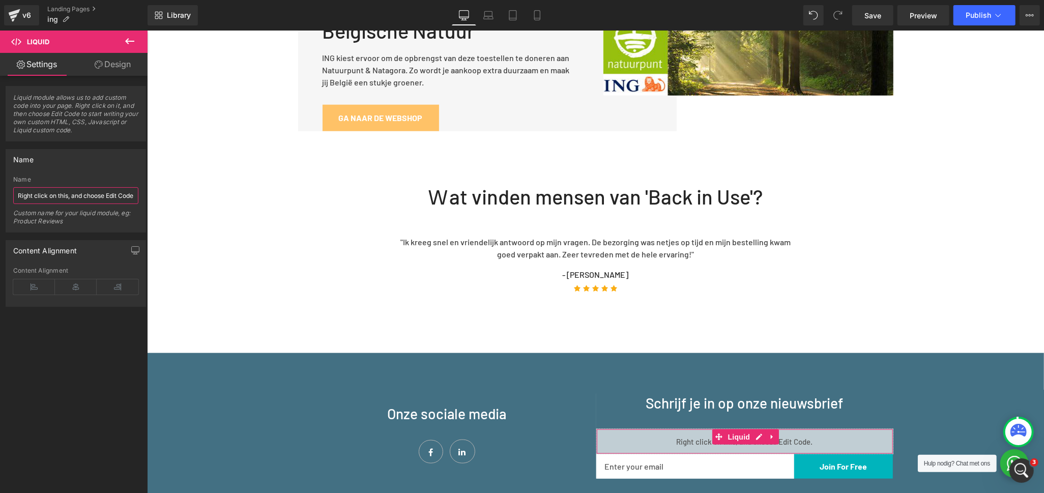
click at [52, 194] on input "Right click on this, and choose Edit Code." at bounding box center [75, 195] width 125 height 17
type input "Custom Radio Button"
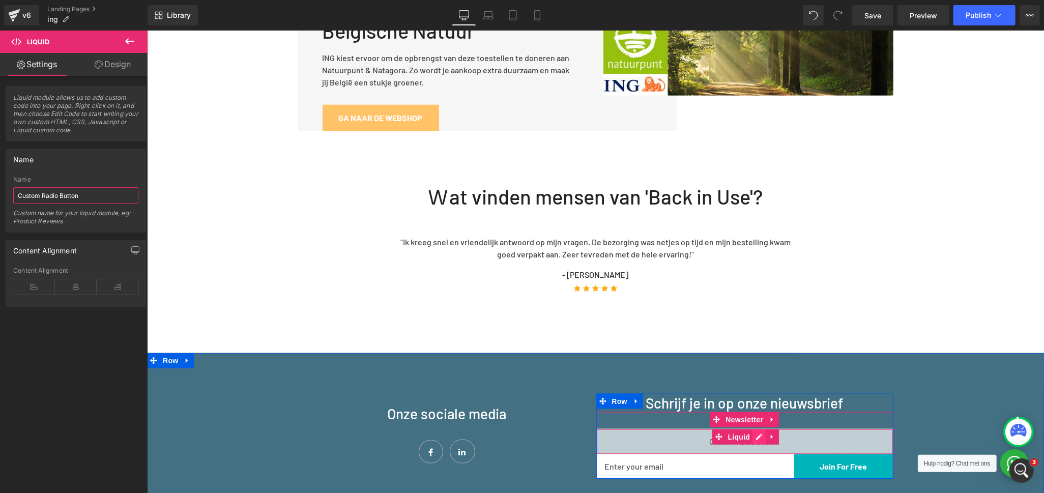
click at [758, 428] on div "Liquid" at bounding box center [744, 440] width 297 height 25
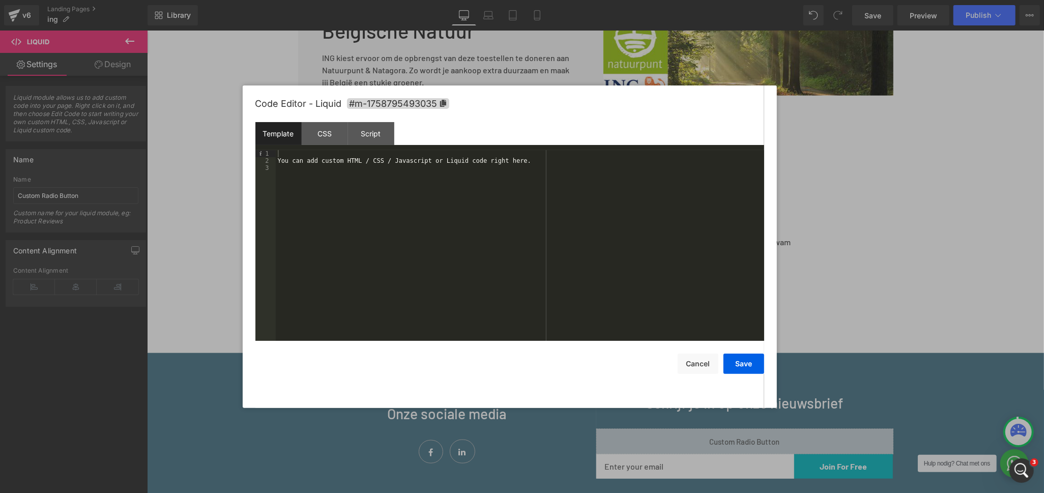
click at [427, 176] on div "You can add custom HTML / CSS / Javascript or Liquid code right here." at bounding box center [520, 252] width 489 height 205
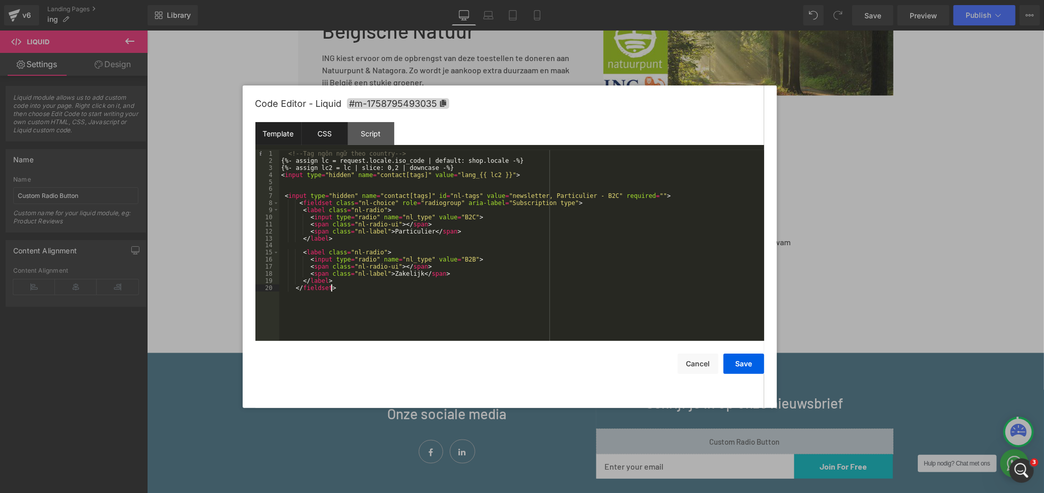
click at [325, 140] on div "CSS" at bounding box center [325, 133] width 46 height 23
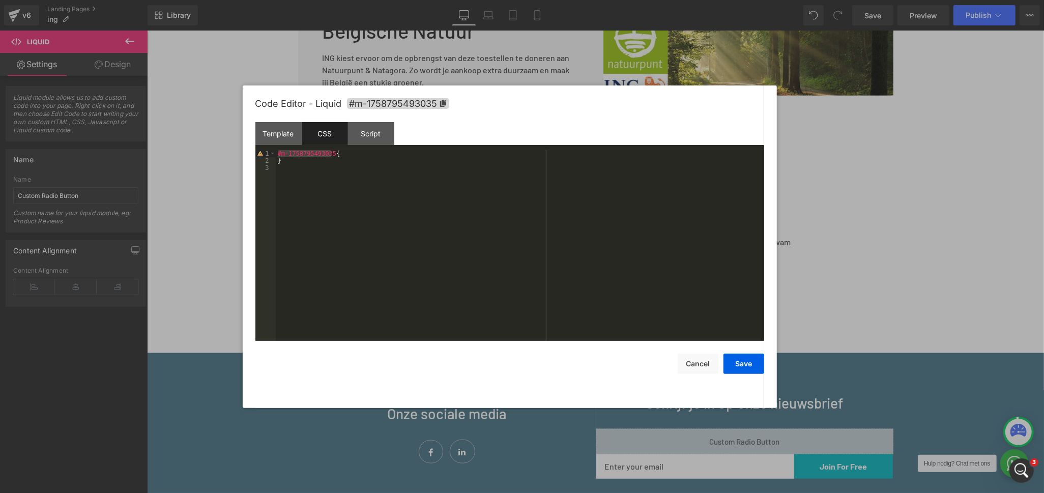
drag, startPoint x: 330, startPoint y: 153, endPoint x: 276, endPoint y: 151, distance: 54.5
click at [276, 151] on div "#m-1758795493035 { }" at bounding box center [520, 252] width 489 height 205
click at [307, 173] on div "#m-1758795493035 { }" at bounding box center [520, 252] width 489 height 205
click at [314, 173] on div "#m-1758795493035 { }" at bounding box center [520, 252] width 489 height 205
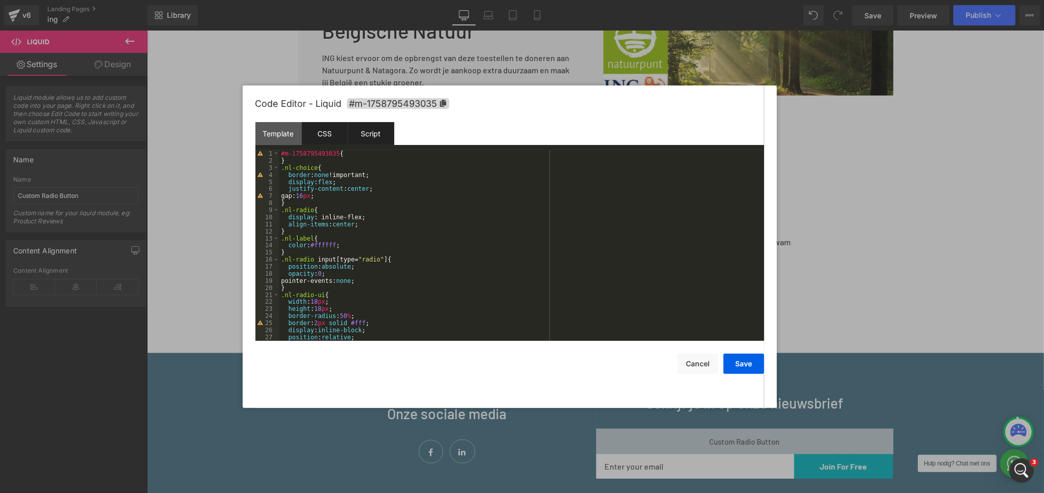
click at [376, 129] on div "Script" at bounding box center [371, 133] width 46 height 23
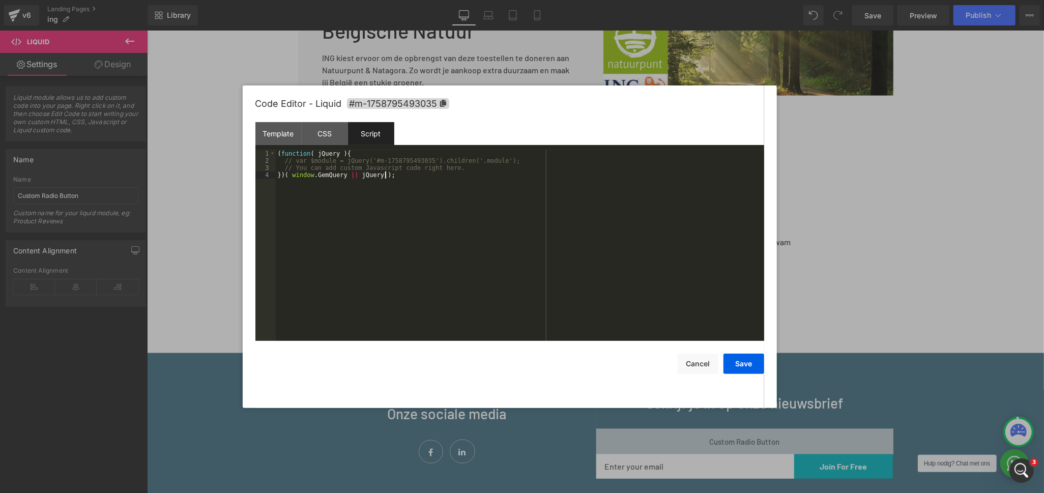
click at [419, 222] on div "( function ( jQuery ) { // var $module = jQuery('#m-1758795493035').children('.…" at bounding box center [520, 252] width 489 height 205
click at [380, 199] on div "( function ( jQuery ) { // var $module = jQuery('#m-1758795493035').children('.…" at bounding box center [520, 252] width 489 height 205
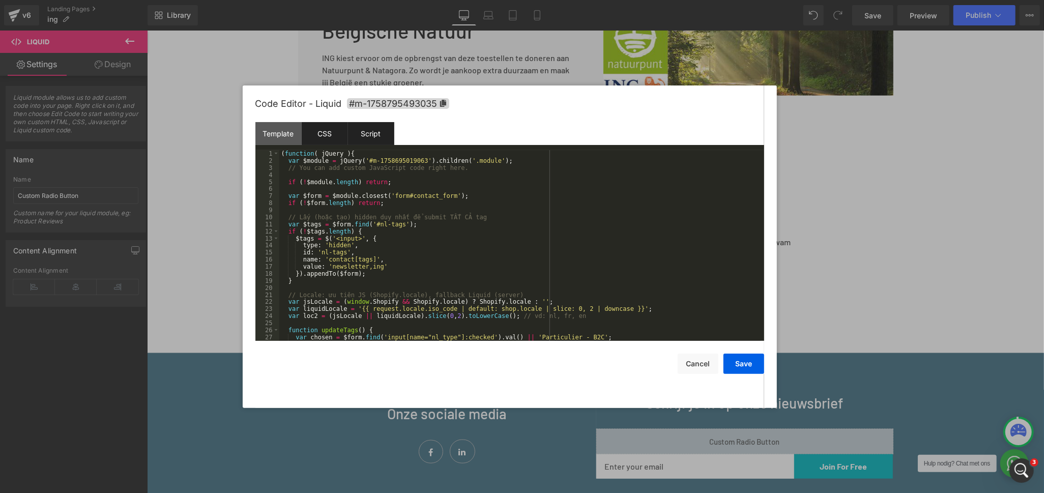
click at [329, 129] on div "CSS" at bounding box center [325, 133] width 46 height 23
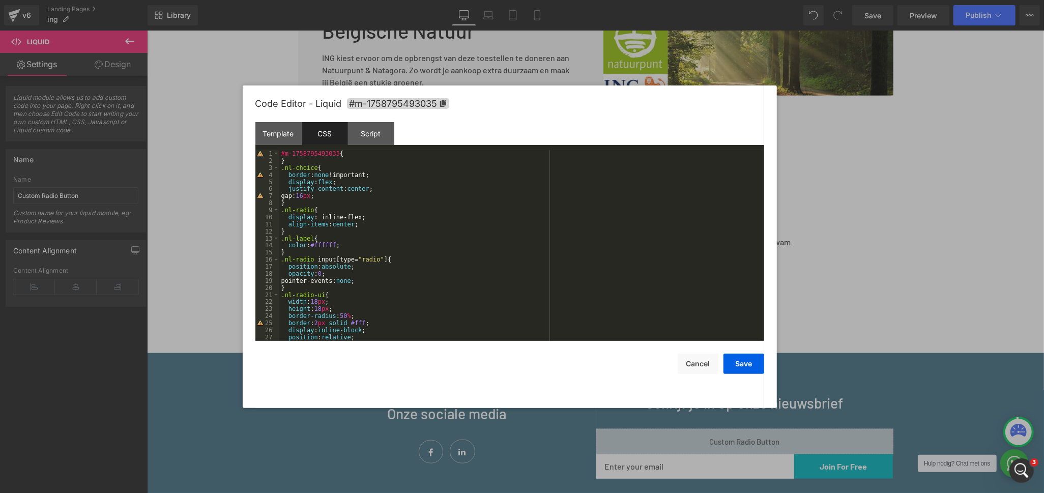
click at [325, 152] on div "#m-1758795493035 { } .nl-choice { border : none !important; display : flex ; ju…" at bounding box center [519, 252] width 481 height 205
click at [359, 140] on div "Script" at bounding box center [371, 133] width 46 height 23
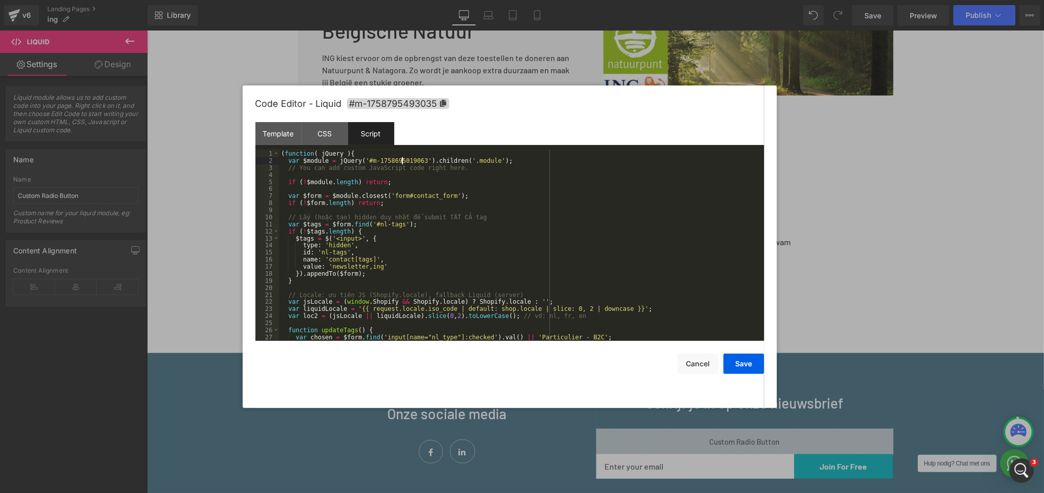
click at [401, 161] on div "( function ( jQuery ) { var $module = jQuery ( '#m-1758695019063' ) . children …" at bounding box center [519, 252] width 481 height 205
click at [317, 138] on div "CSS" at bounding box center [325, 133] width 46 height 23
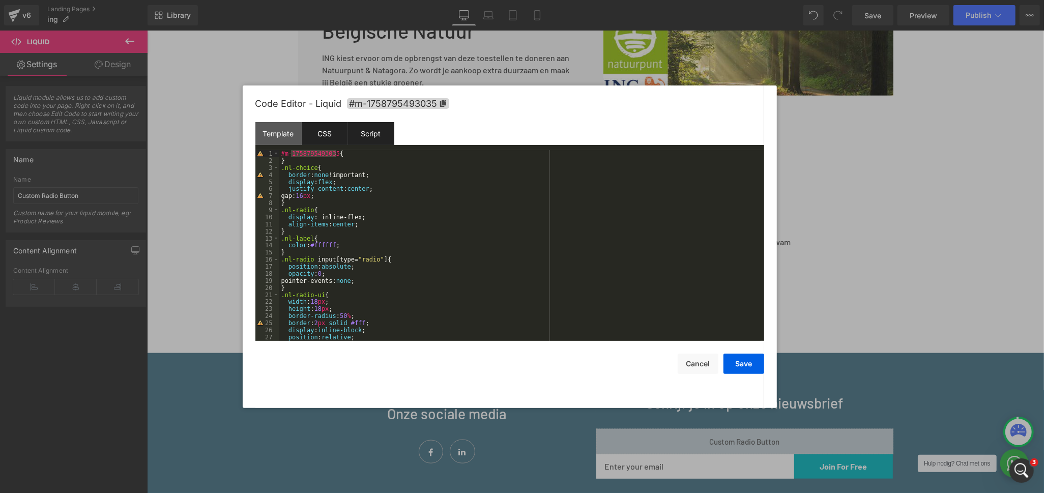
click at [375, 136] on div "Script" at bounding box center [371, 133] width 46 height 23
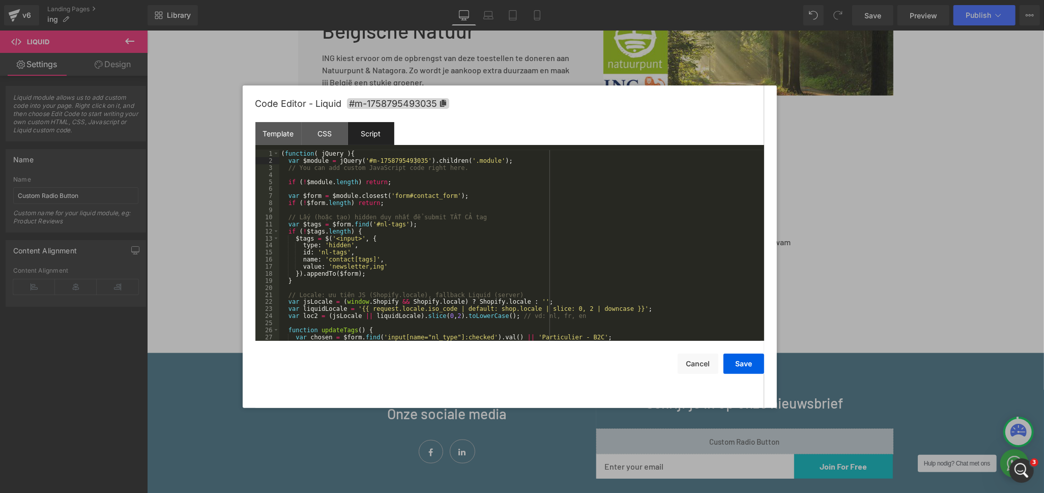
click at [552, 221] on div "( function ( jQuery ) { var $module = jQuery ( '#m-1758795493035' ) . children …" at bounding box center [519, 252] width 481 height 205
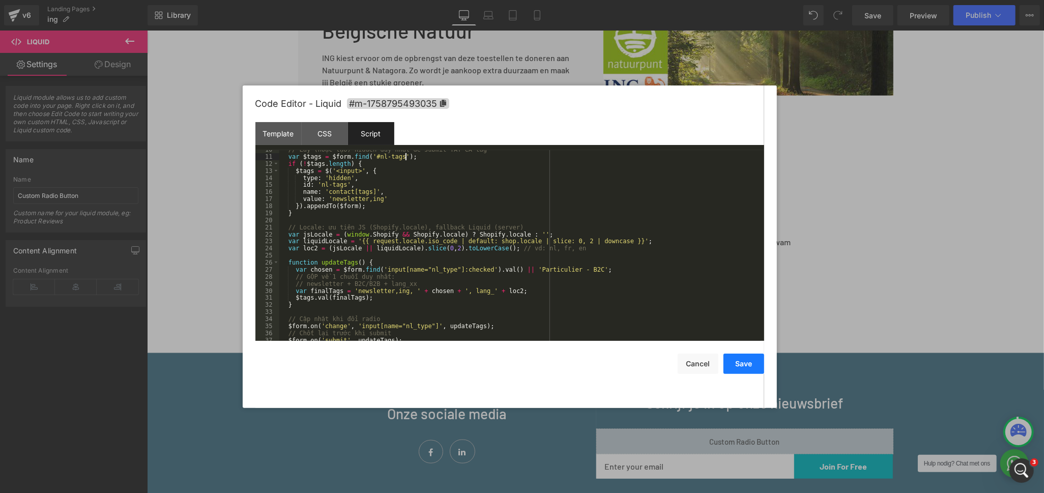
click at [739, 364] on button "Save" at bounding box center [744, 364] width 41 height 20
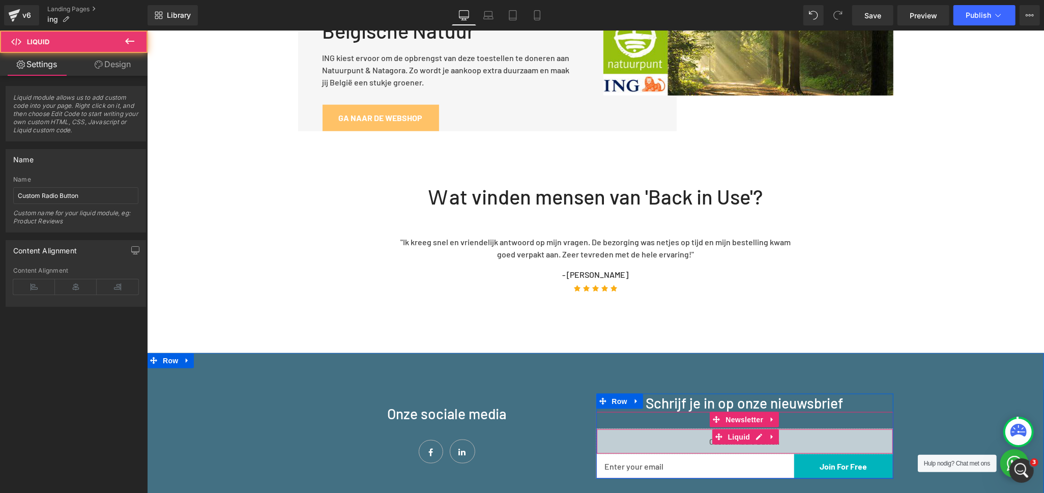
click at [680, 428] on div "Liquid" at bounding box center [744, 440] width 297 height 25
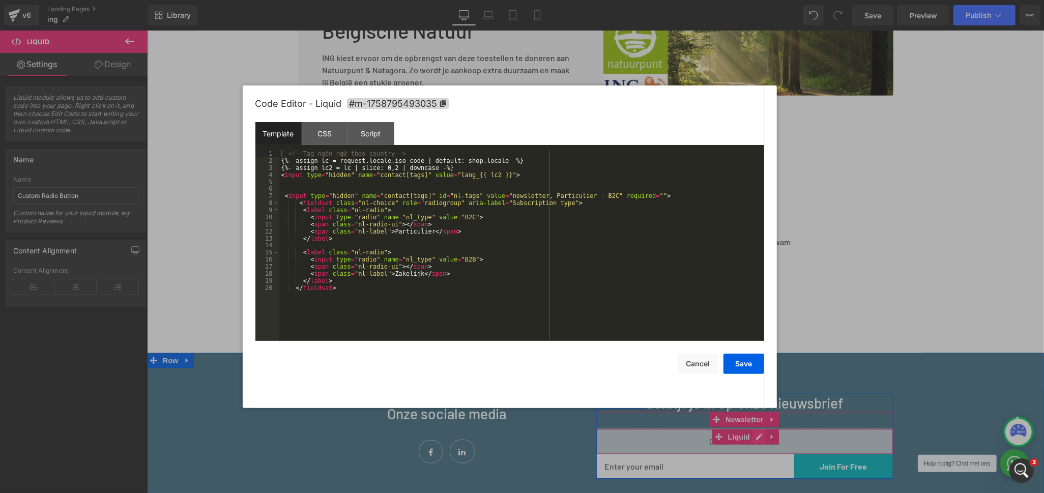
click at [749, 428] on div "Liquid" at bounding box center [744, 440] width 297 height 25
click at [324, 131] on div "CSS" at bounding box center [325, 133] width 46 height 23
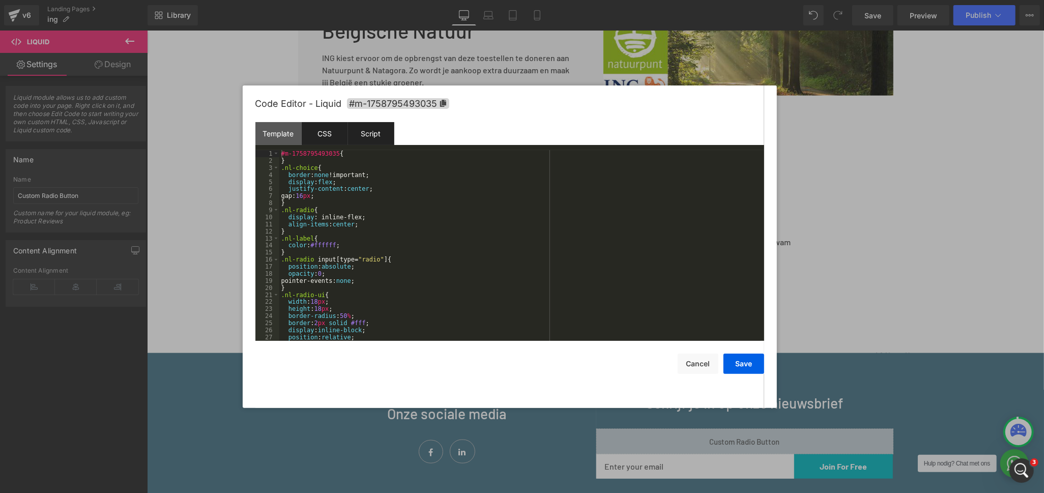
click at [362, 130] on div "Script" at bounding box center [371, 133] width 46 height 23
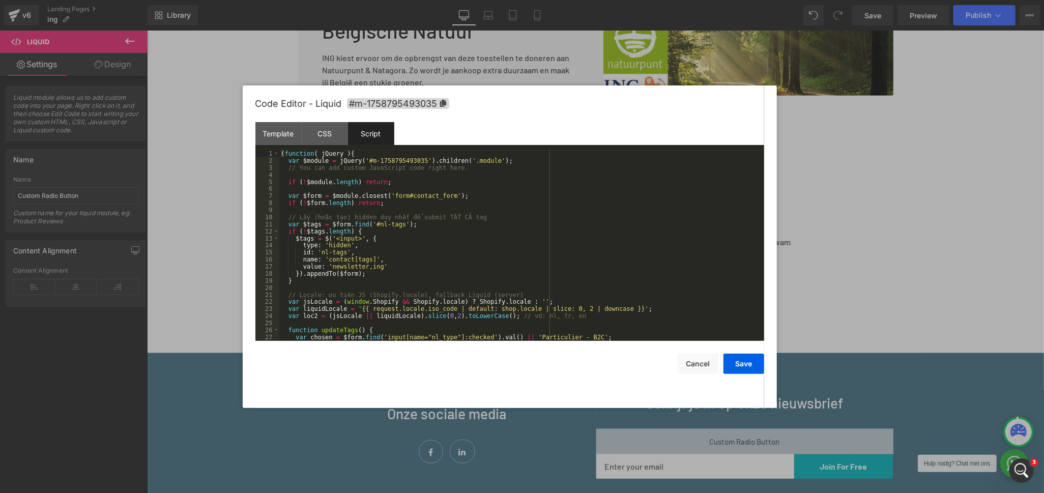
click at [896, 362] on div at bounding box center [522, 246] width 1044 height 493
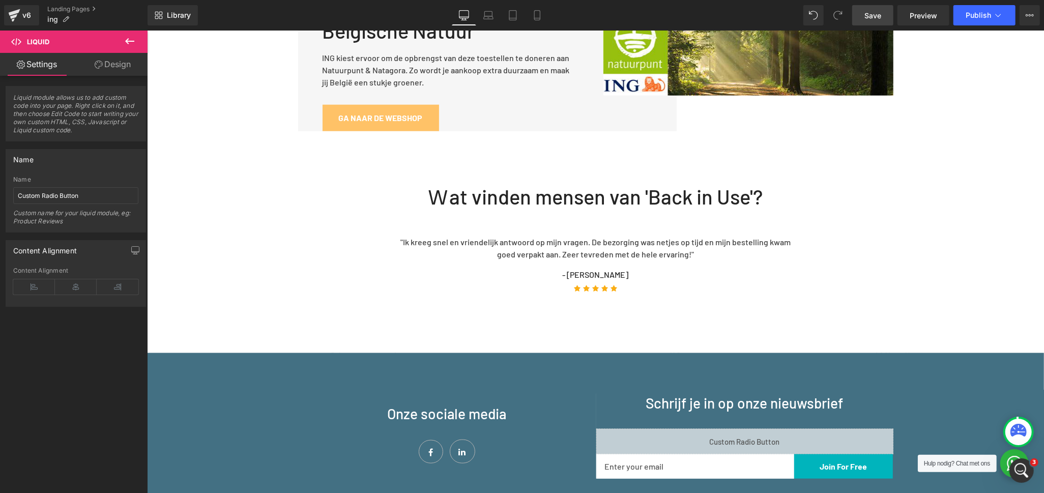
click at [875, 18] on span "Save" at bounding box center [873, 15] width 17 height 11
drag, startPoint x: 875, startPoint y: 15, endPoint x: 761, endPoint y: 110, distance: 148.2
click at [875, 15] on span "Save" at bounding box center [873, 15] width 17 height 11
click at [966, 12] on span "Publish" at bounding box center [978, 15] width 25 height 8
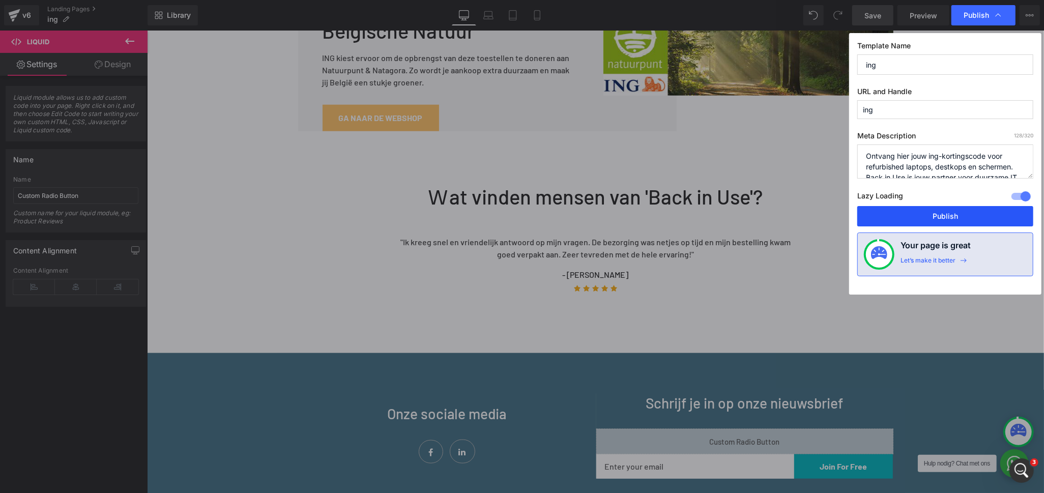
click at [943, 218] on button "Publish" at bounding box center [945, 216] width 176 height 20
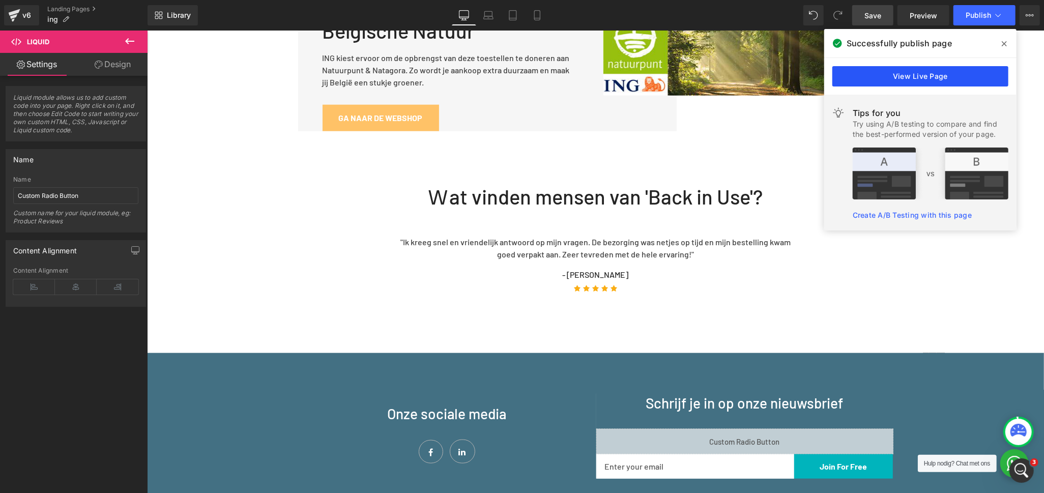
click at [929, 73] on link "View Live Page" at bounding box center [921, 76] width 176 height 20
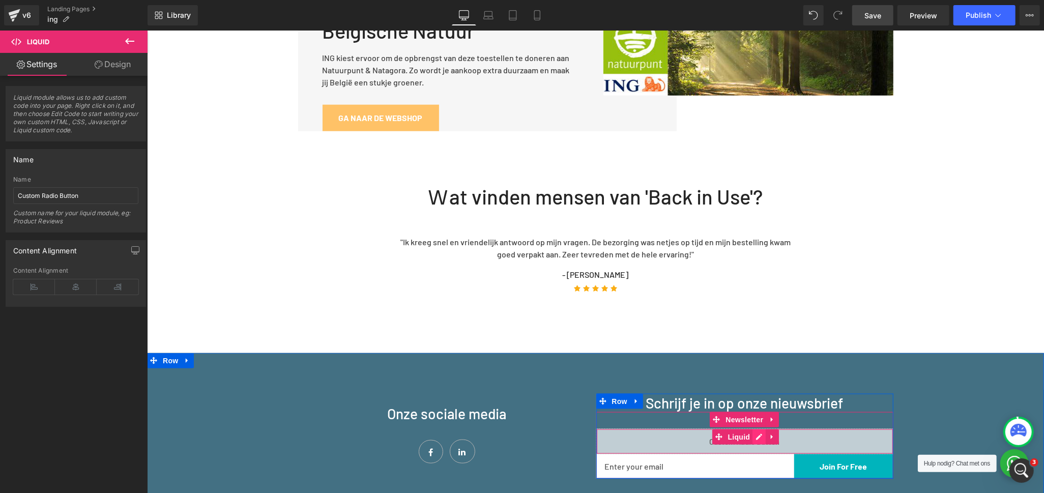
click at [756, 434] on icon at bounding box center [759, 437] width 6 height 6
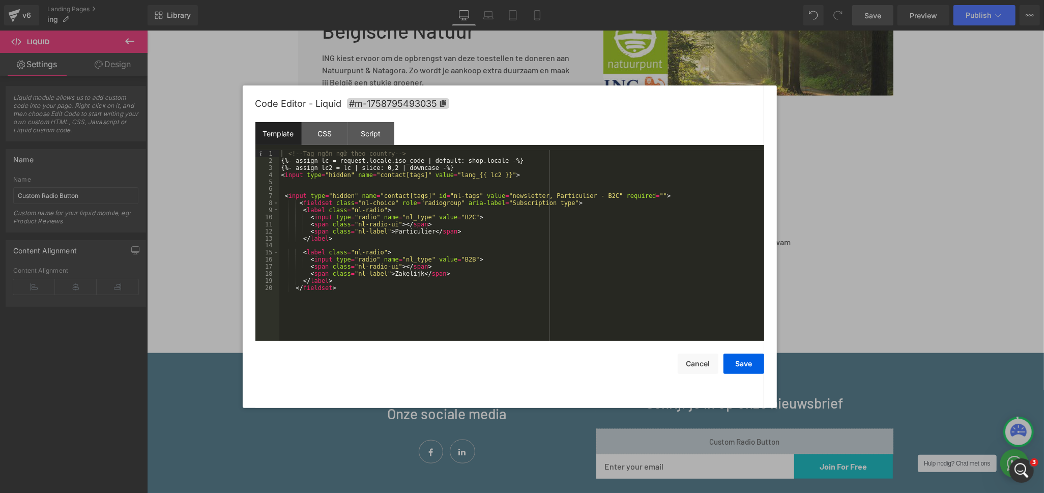
click at [479, 227] on div "<!-- Tag ngôn ngữ theo country --> {%- assign lc = request.locale.iso_code | de…" at bounding box center [521, 252] width 485 height 205
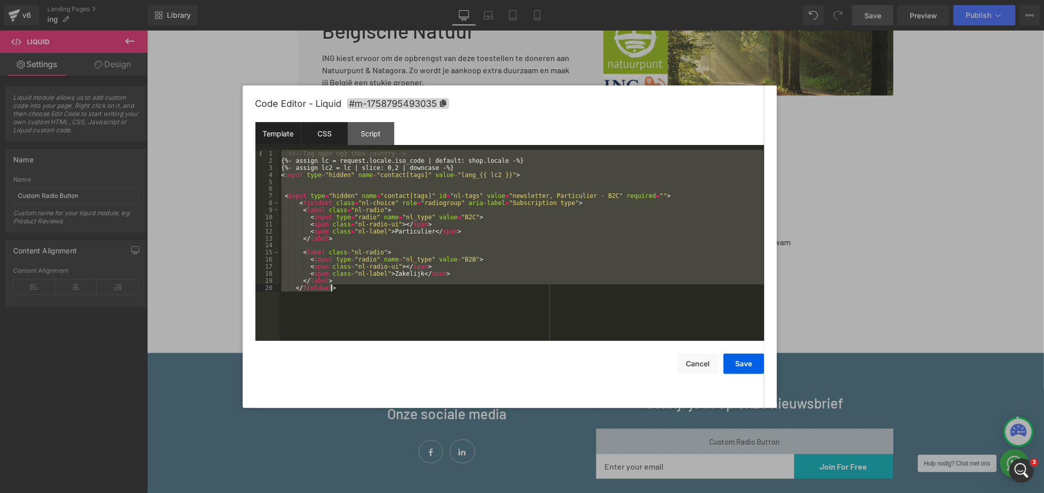
click at [333, 138] on div "CSS" at bounding box center [325, 133] width 46 height 23
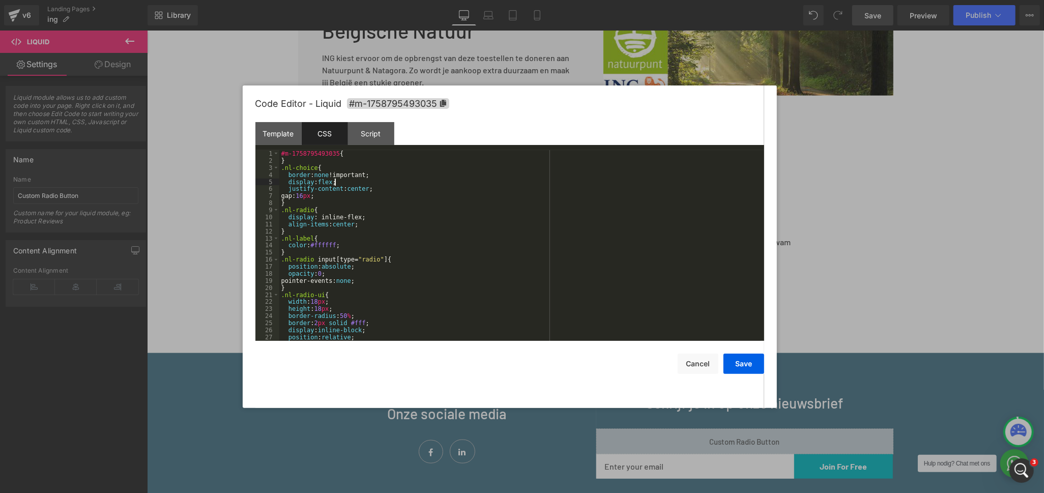
drag, startPoint x: 412, startPoint y: 184, endPoint x: 292, endPoint y: 164, distance: 121.2
click at [410, 184] on div "#m-1758795493035 { } .nl-choice { border : none !important; display : flex ; ju…" at bounding box center [519, 252] width 481 height 205
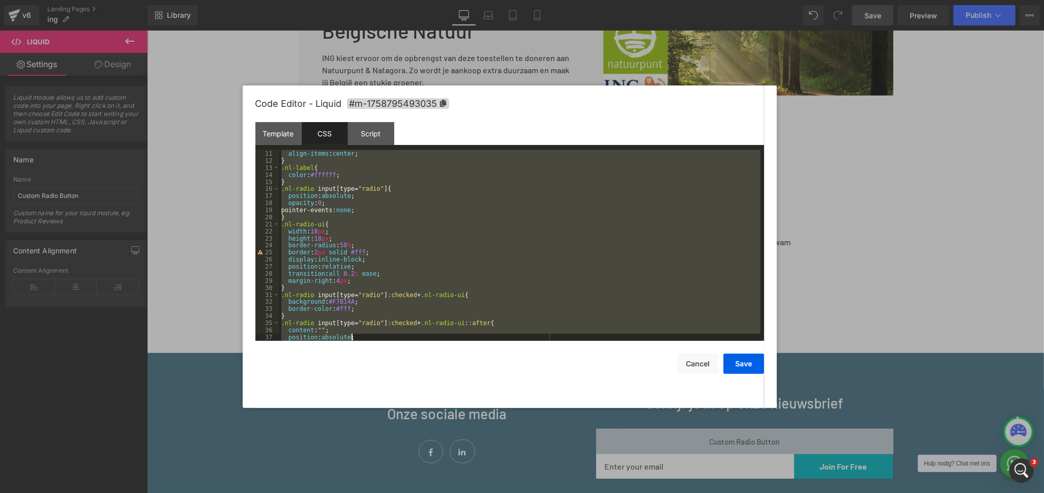
scroll to position [134, 0]
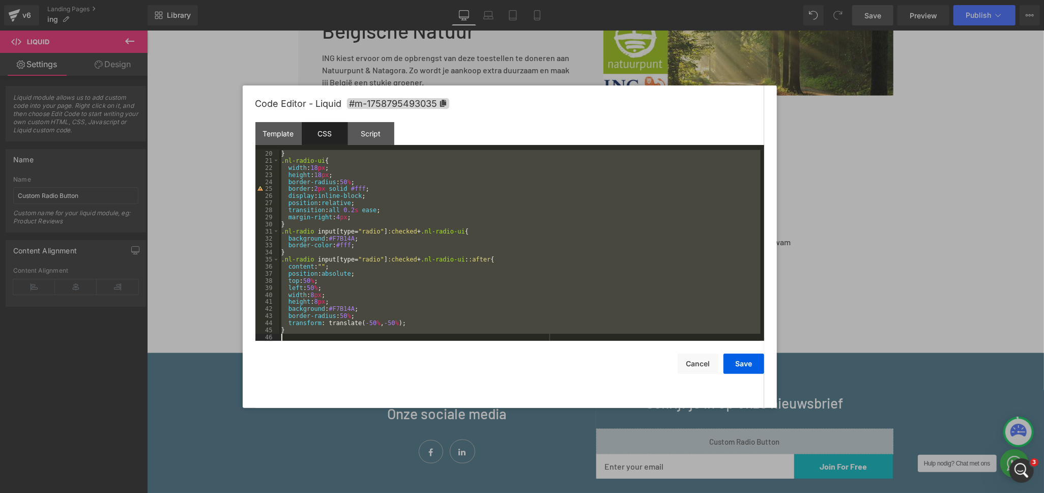
drag, startPoint x: 279, startPoint y: 167, endPoint x: 584, endPoint y: 385, distance: 374.6
click at [557, 393] on div "Code Editor - Liquid #m-1758795493035 Template CSS Script Data 1 2 3 4 5 6 7 8 …" at bounding box center [509, 246] width 509 height 323
click at [384, 135] on div "Script" at bounding box center [371, 133] width 46 height 23
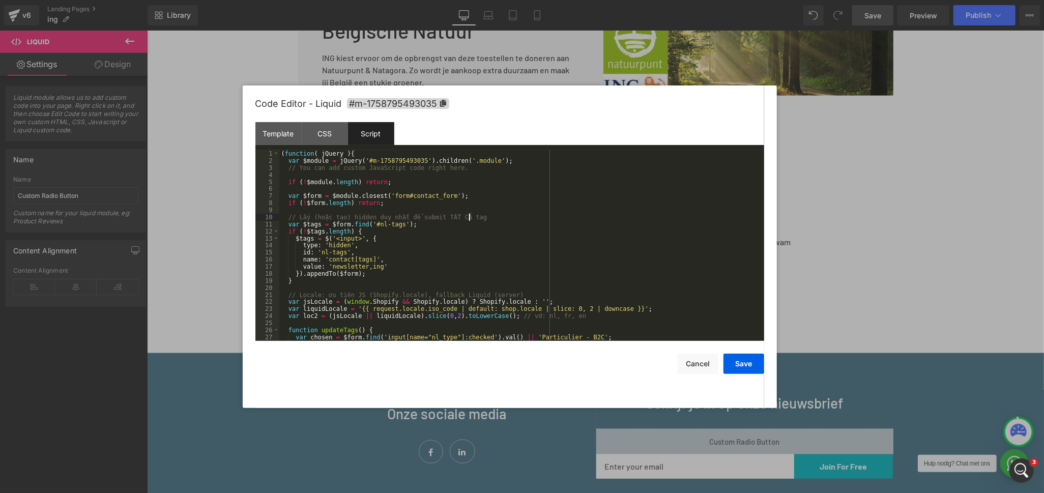
click at [512, 216] on div "( function ( jQuery ) { var $module = jQuery ( '#m-1758795493035' ) . children …" at bounding box center [519, 252] width 481 height 205
click at [506, 199] on div "( function ( jQuery ) { var $module = jQuery ( '#m-1758795493035' ) . children …" at bounding box center [519, 252] width 481 height 205
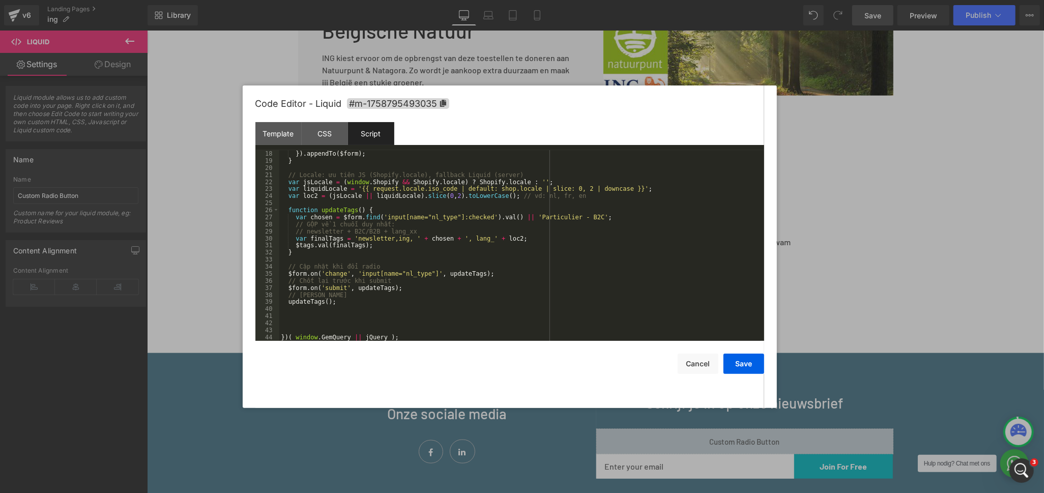
scroll to position [0, 0]
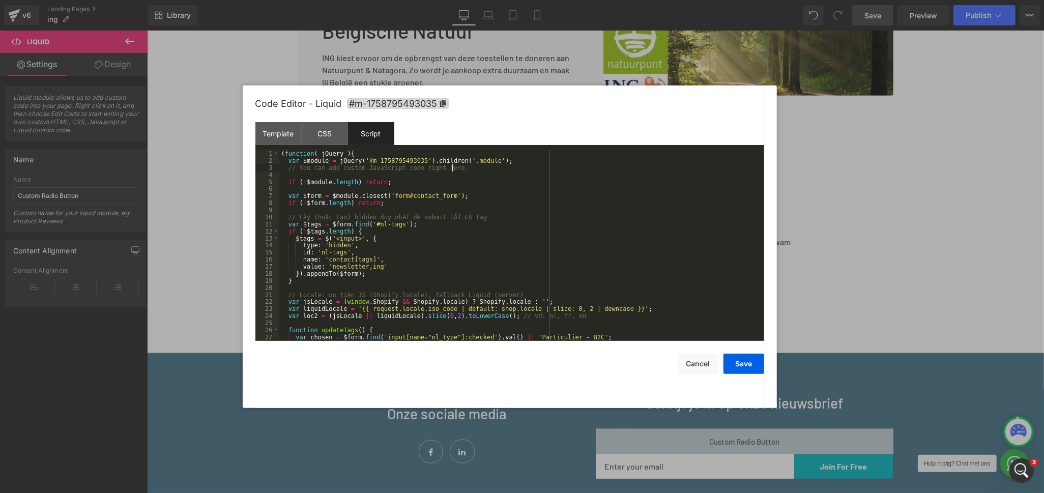
click at [520, 167] on div "( function ( jQuery ) { var $module = jQuery ( '#m-1758795493035' ) . children …" at bounding box center [519, 252] width 481 height 205
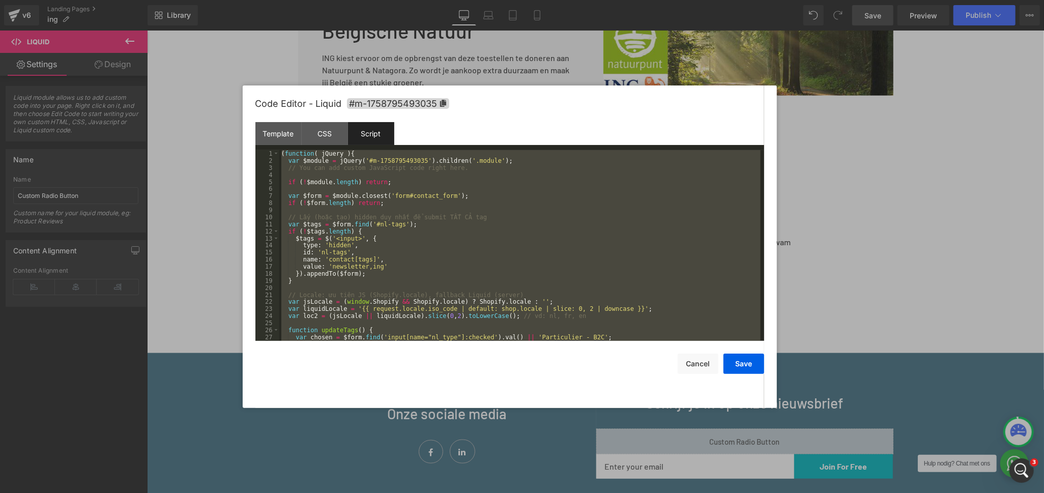
click at [757, 111] on div "Code Editor - Liquid #m-1758795493035" at bounding box center [509, 103] width 509 height 37
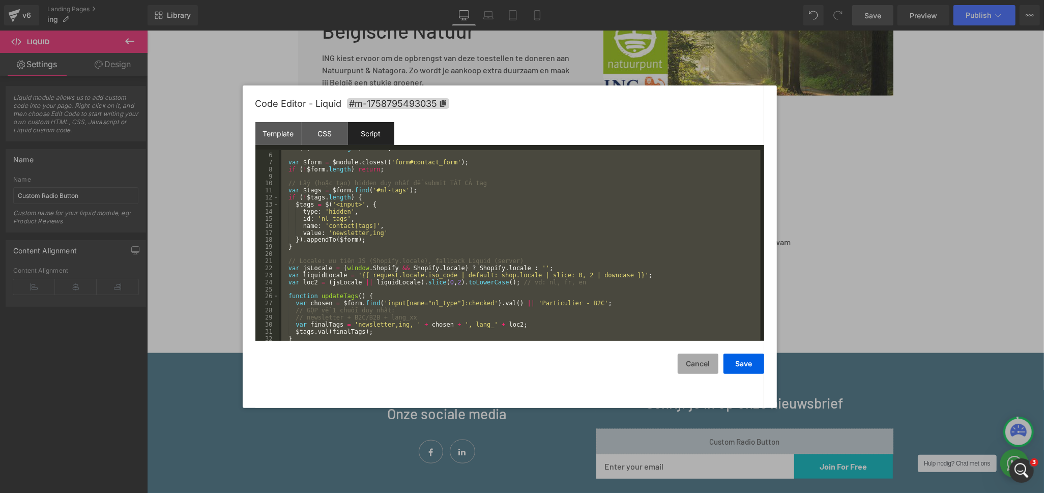
click at [696, 359] on button "Cancel" at bounding box center [698, 364] width 41 height 20
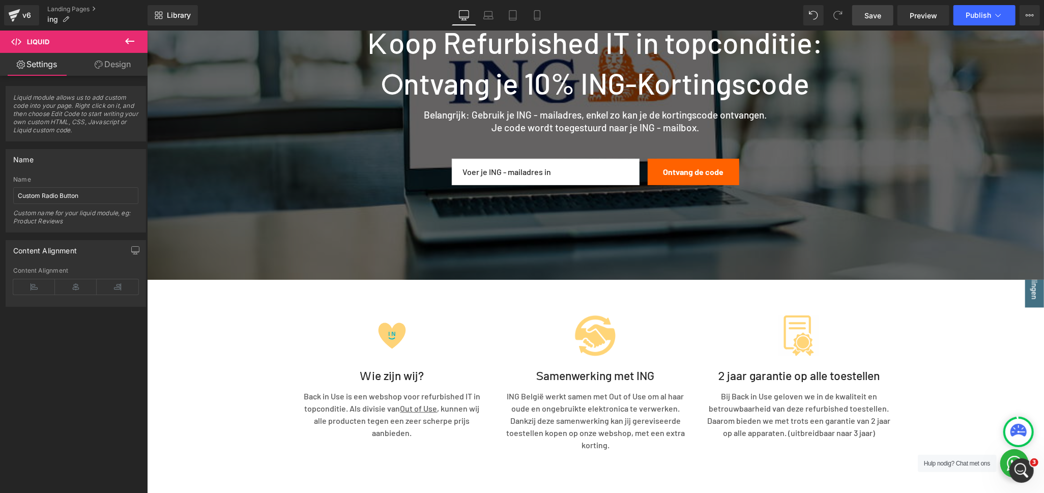
scroll to position [56, 0]
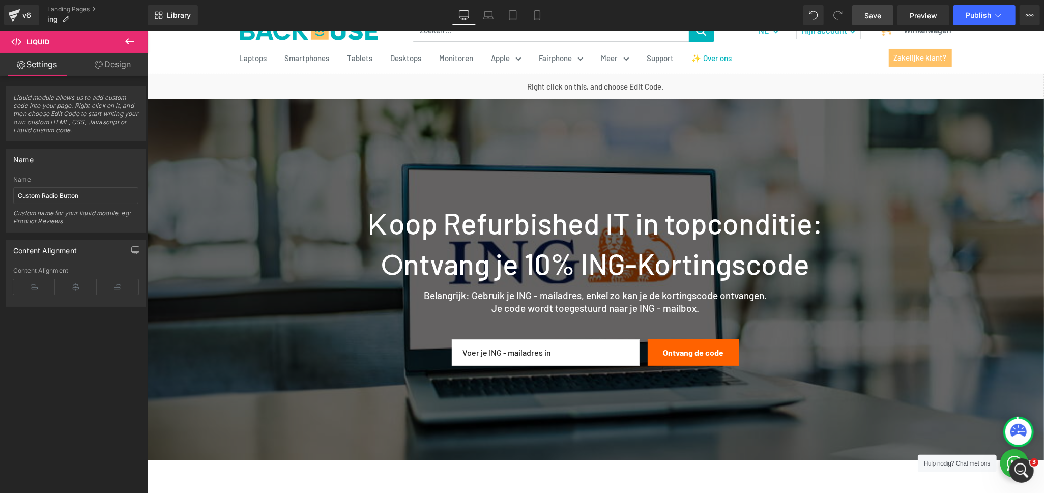
click at [871, 16] on span "Save" at bounding box center [873, 15] width 17 height 11
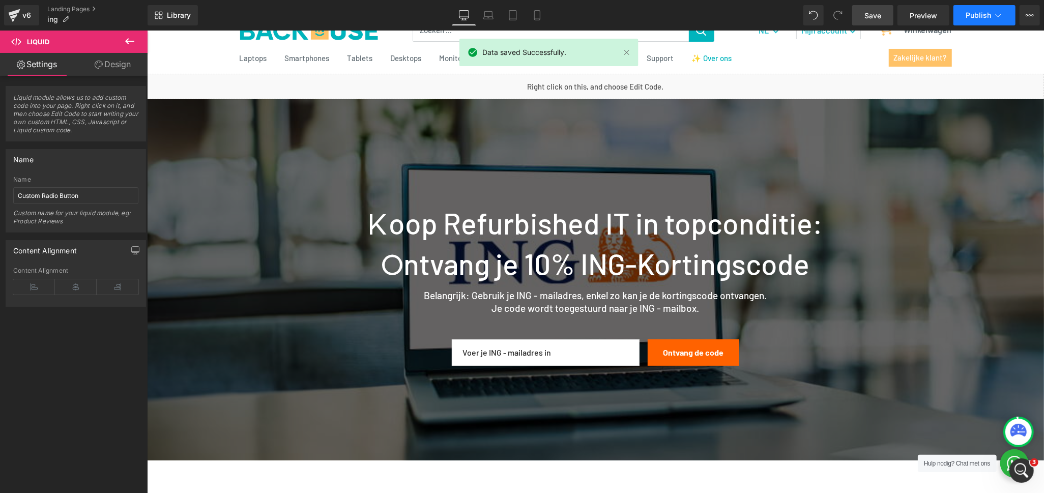
click at [980, 16] on span "Publish" at bounding box center [978, 15] width 25 height 8
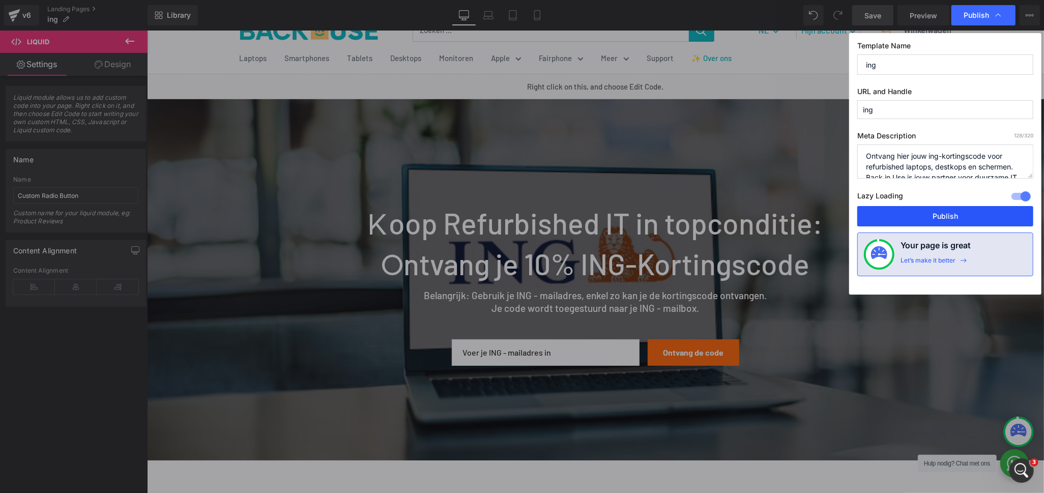
drag, startPoint x: 957, startPoint y: 214, endPoint x: 458, endPoint y: 349, distance: 516.5
click at [957, 215] on button "Publish" at bounding box center [945, 216] width 176 height 20
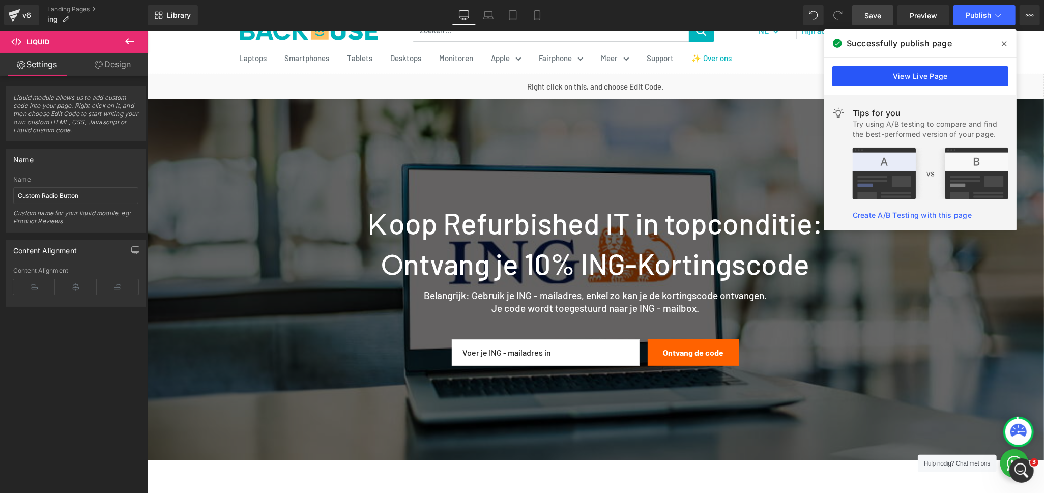
click at [973, 73] on link "View Live Page" at bounding box center [921, 76] width 176 height 20
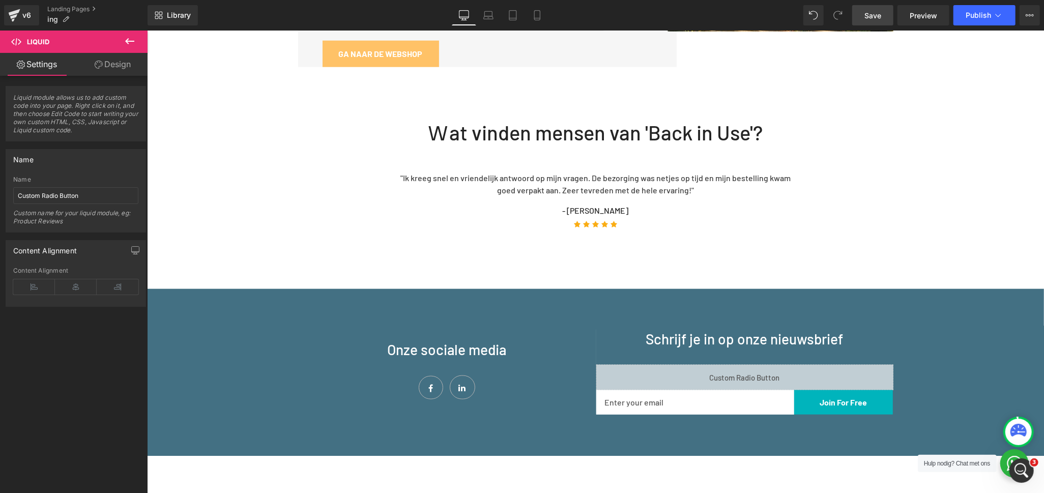
scroll to position [904, 0]
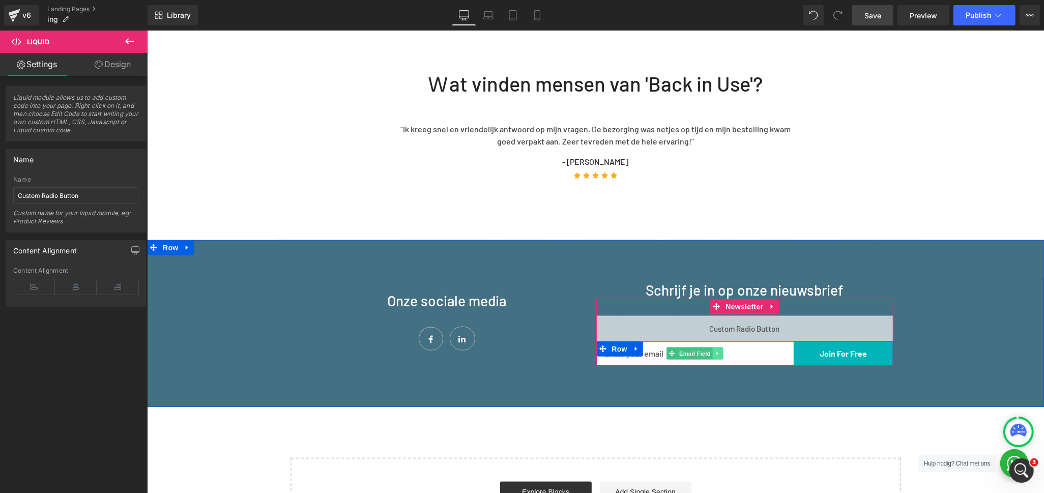
click at [711, 341] on input "email" at bounding box center [695, 353] width 198 height 24
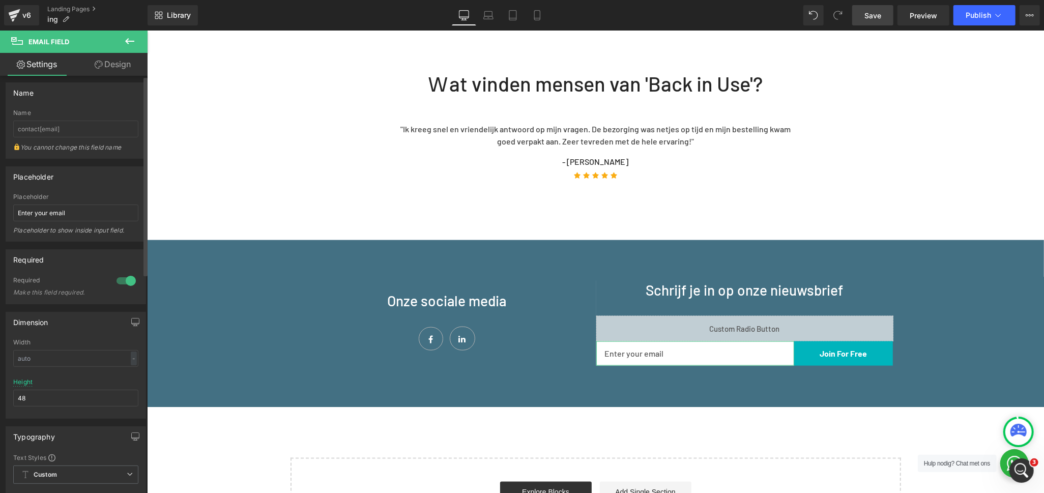
scroll to position [0, 0]
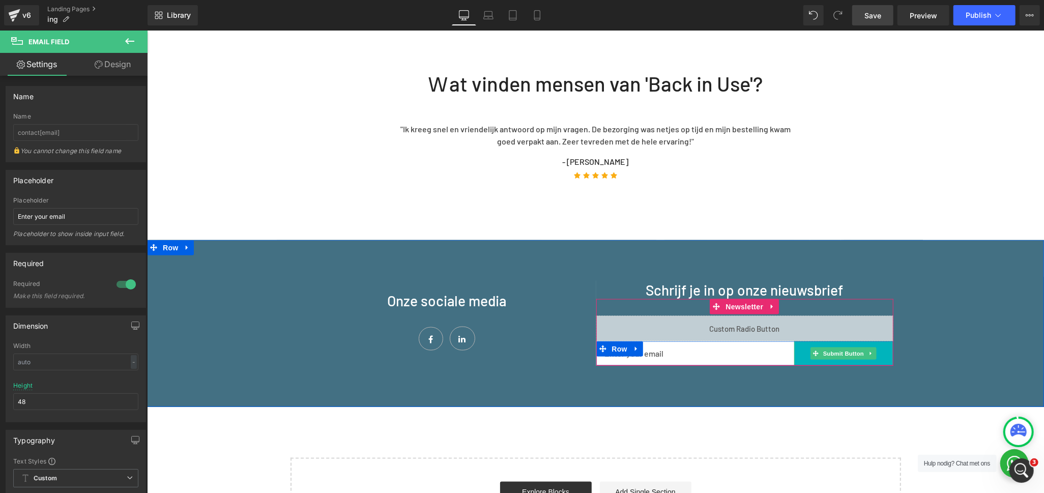
drag, startPoint x: 827, startPoint y: 325, endPoint x: 830, endPoint y: 281, distance: 44.4
click at [827, 341] on button "Join For Free" at bounding box center [843, 353] width 99 height 24
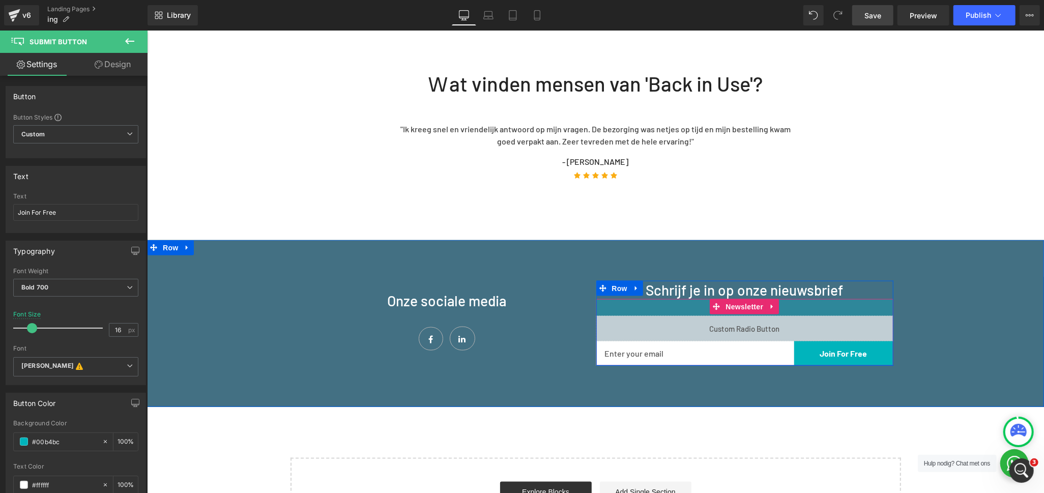
click at [824, 299] on div "33px" at bounding box center [744, 307] width 297 height 17
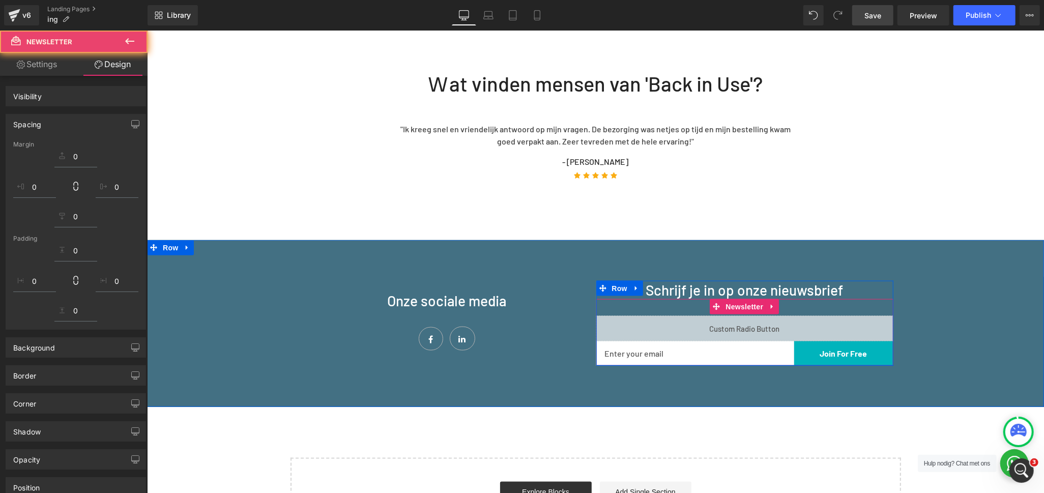
click at [42, 64] on link "Settings" at bounding box center [37, 64] width 74 height 23
